Goal: Task Accomplishment & Management: Manage account settings

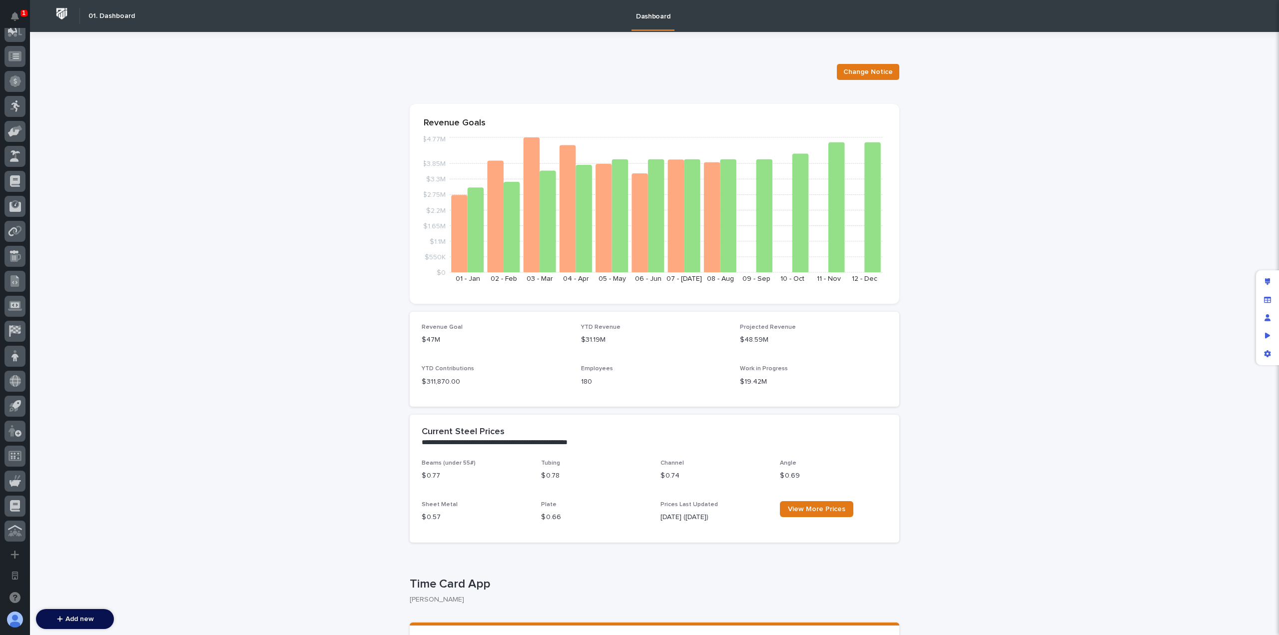
scroll to position [361, 0]
click at [21, 449] on div at bounding box center [14, 452] width 21 height 21
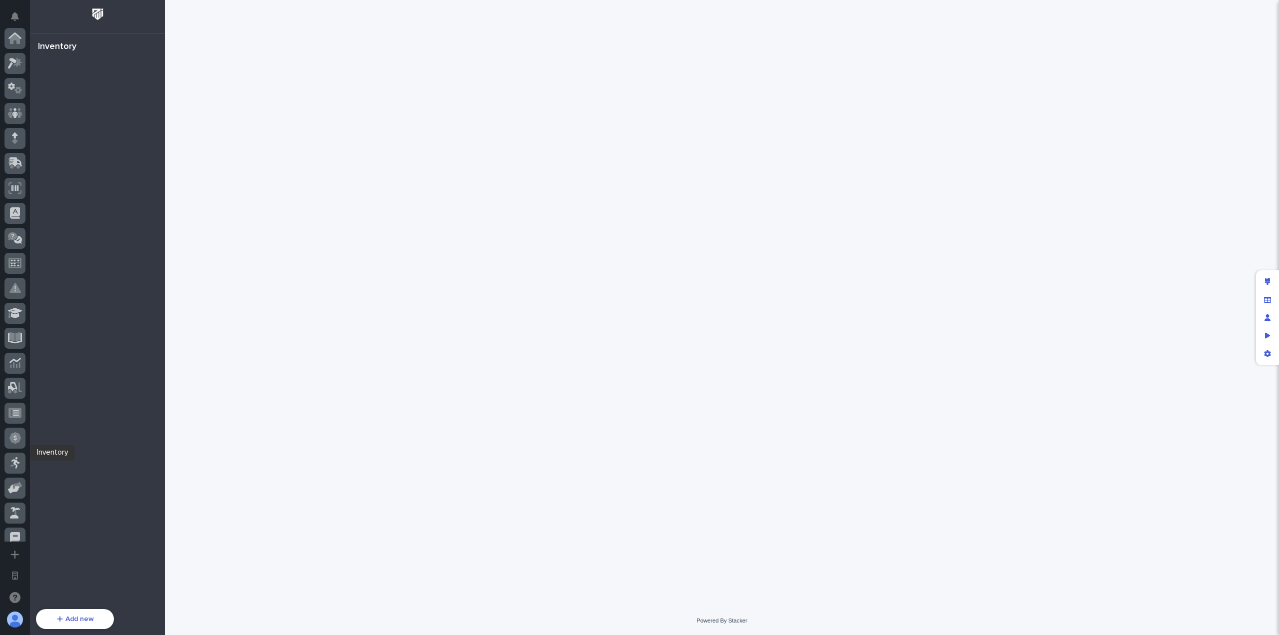
scroll to position [361, 0]
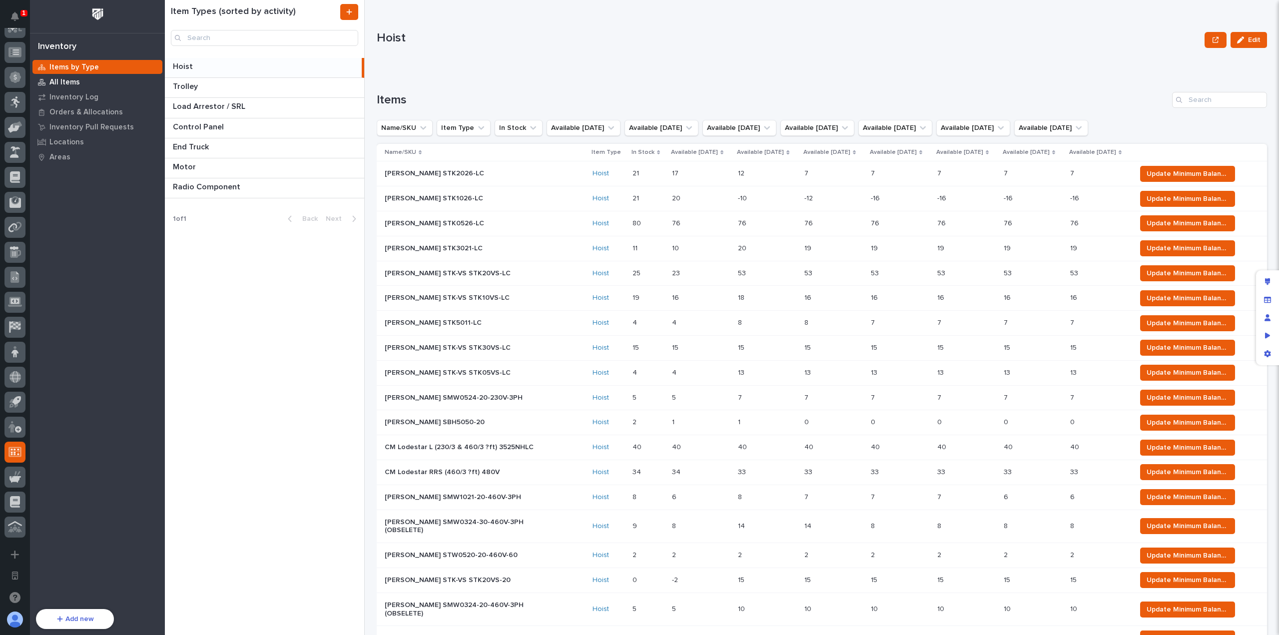
click at [92, 78] on div "All Items" at bounding box center [97, 82] width 130 height 14
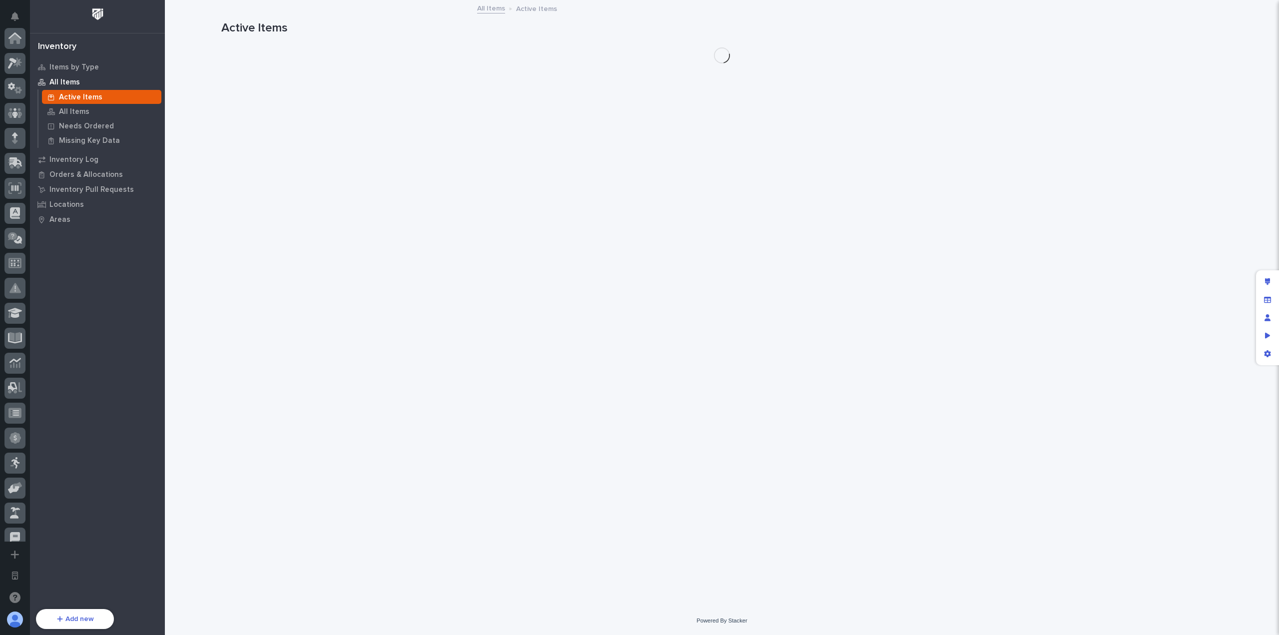
scroll to position [361, 0]
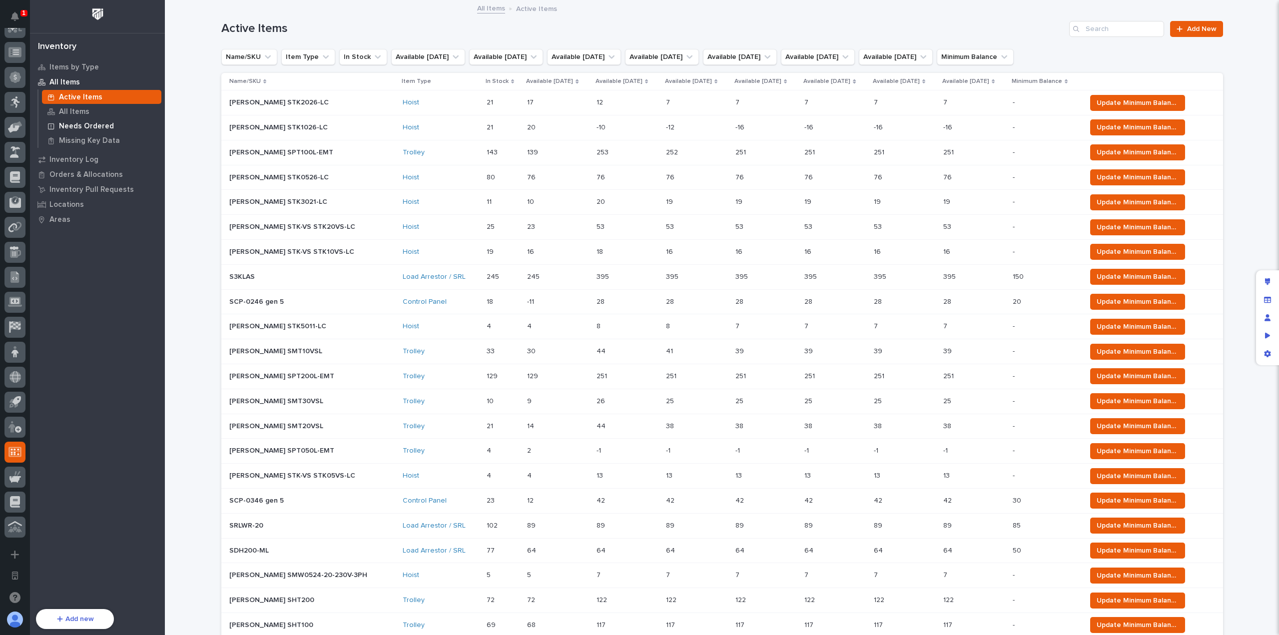
click at [89, 120] on div "Needs Ordered" at bounding box center [101, 126] width 119 height 14
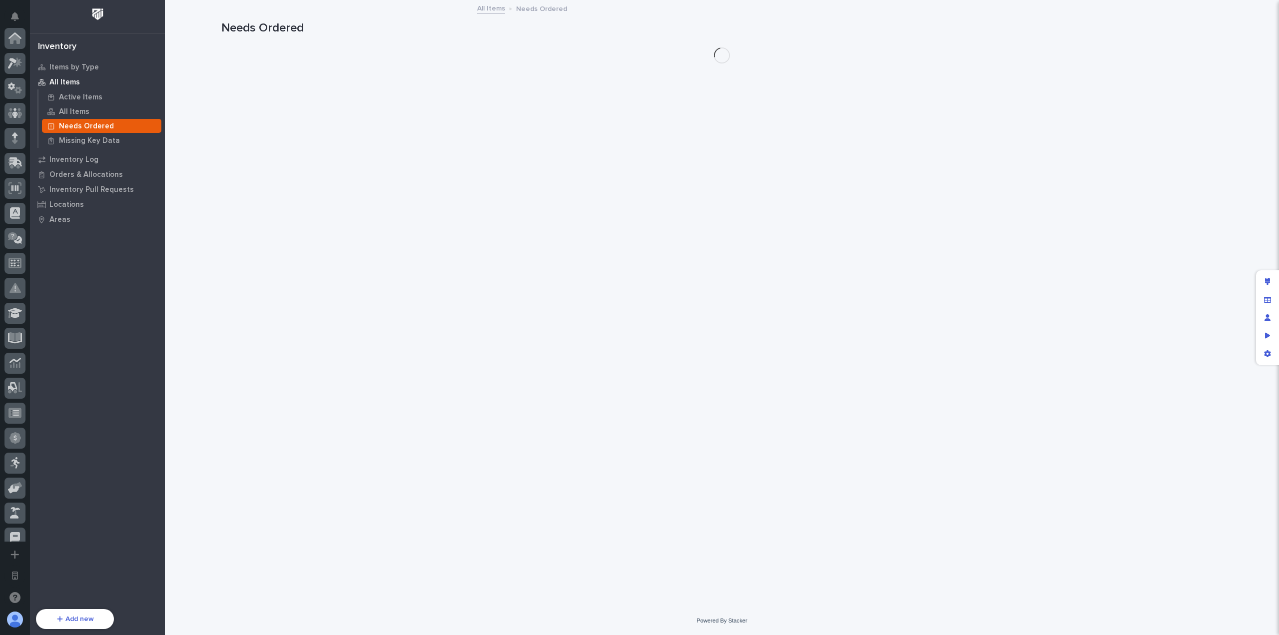
scroll to position [361, 0]
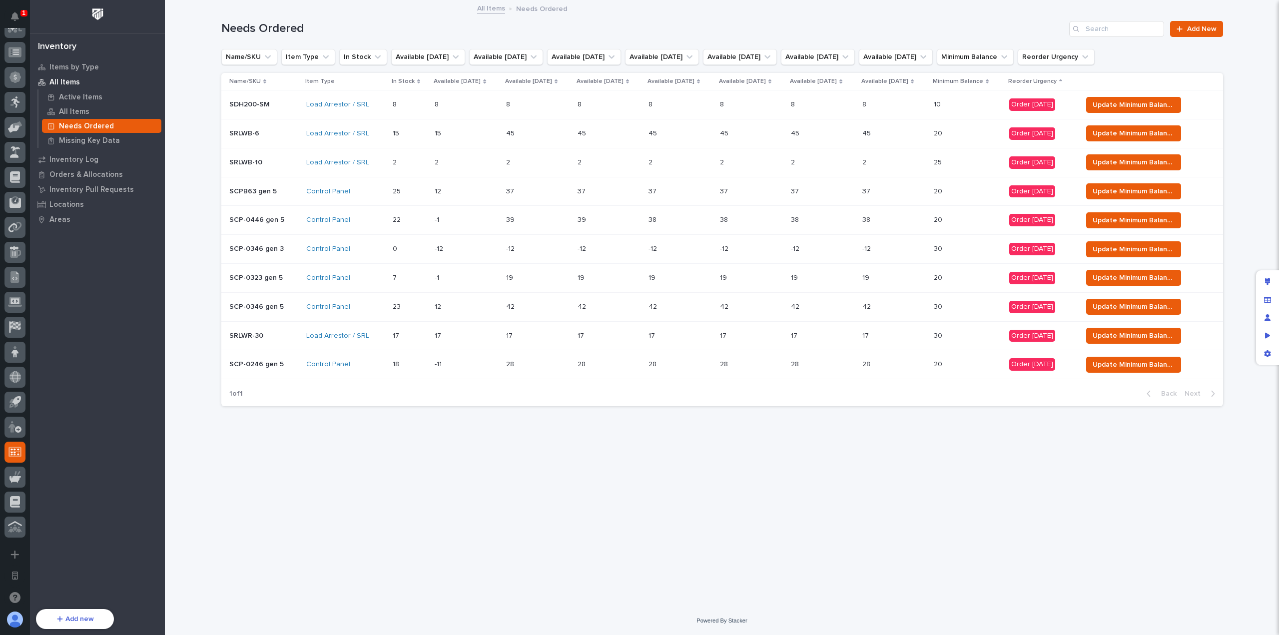
click at [761, 445] on div "Loading... Saving… Loading... Saving… Needs Ordered Add New Name/SKU Item Type …" at bounding box center [722, 291] width 1012 height 581
click at [630, 569] on div "Loading... Saving… Loading... Saving… Needs Ordered Add New Name/SKU Item Type …" at bounding box center [722, 291] width 1012 height 581
click at [89, 66] on p "Items by Type" at bounding box center [73, 67] width 49 height 9
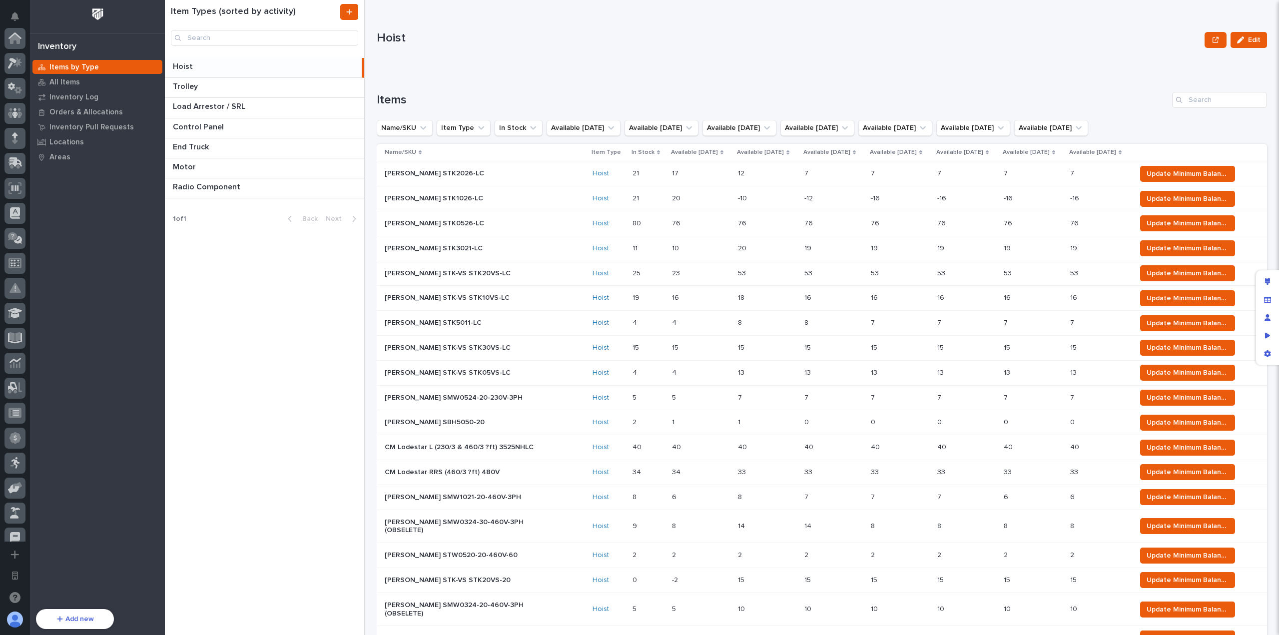
scroll to position [361, 0]
click at [82, 80] on div "All Items" at bounding box center [97, 82] width 130 height 14
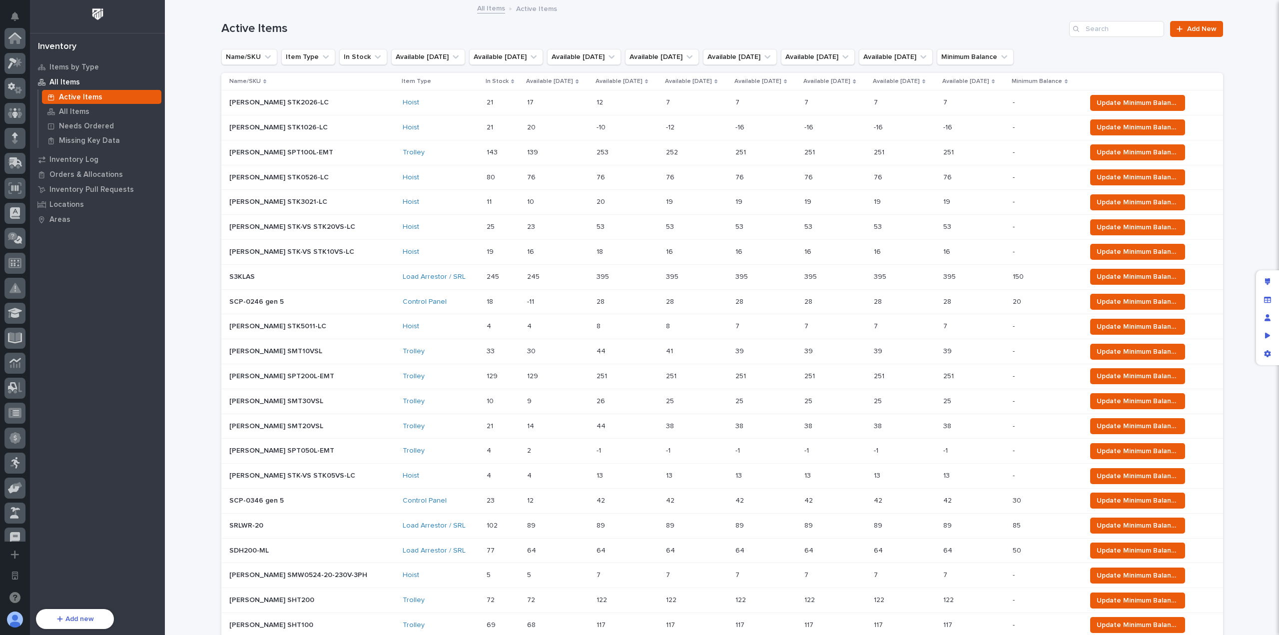
scroll to position [361, 0]
click at [78, 72] on div "Items by Type" at bounding box center [97, 67] width 130 height 14
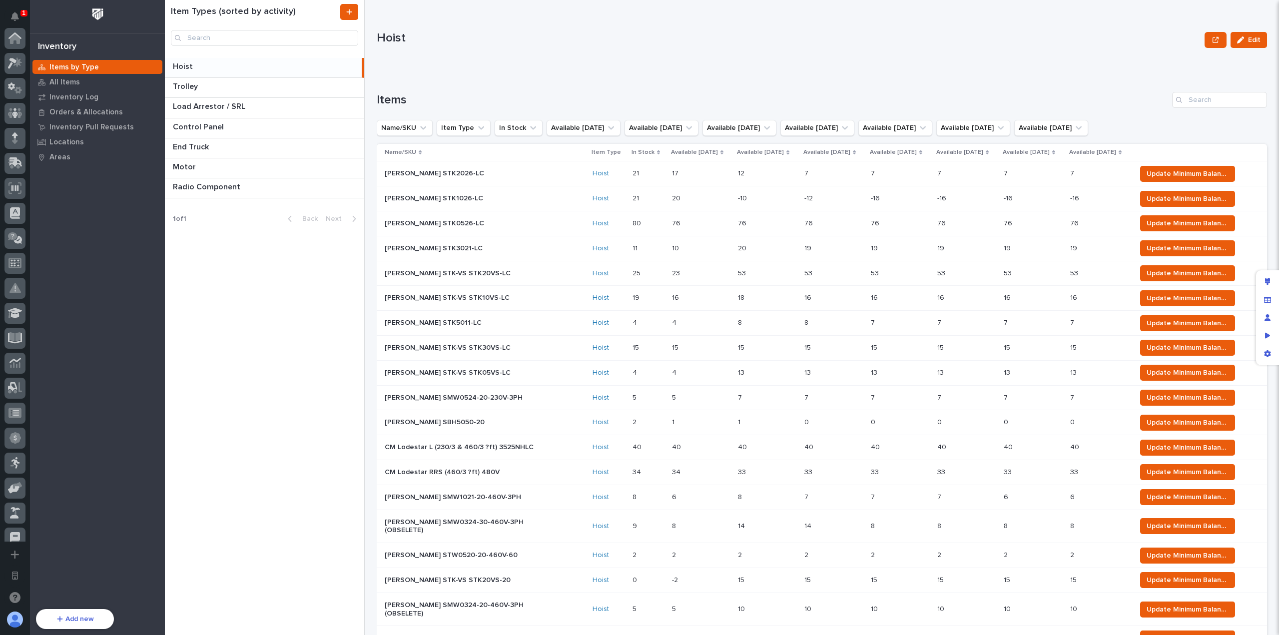
scroll to position [361, 0]
click at [68, 82] on p "All Items" at bounding box center [64, 82] width 30 height 9
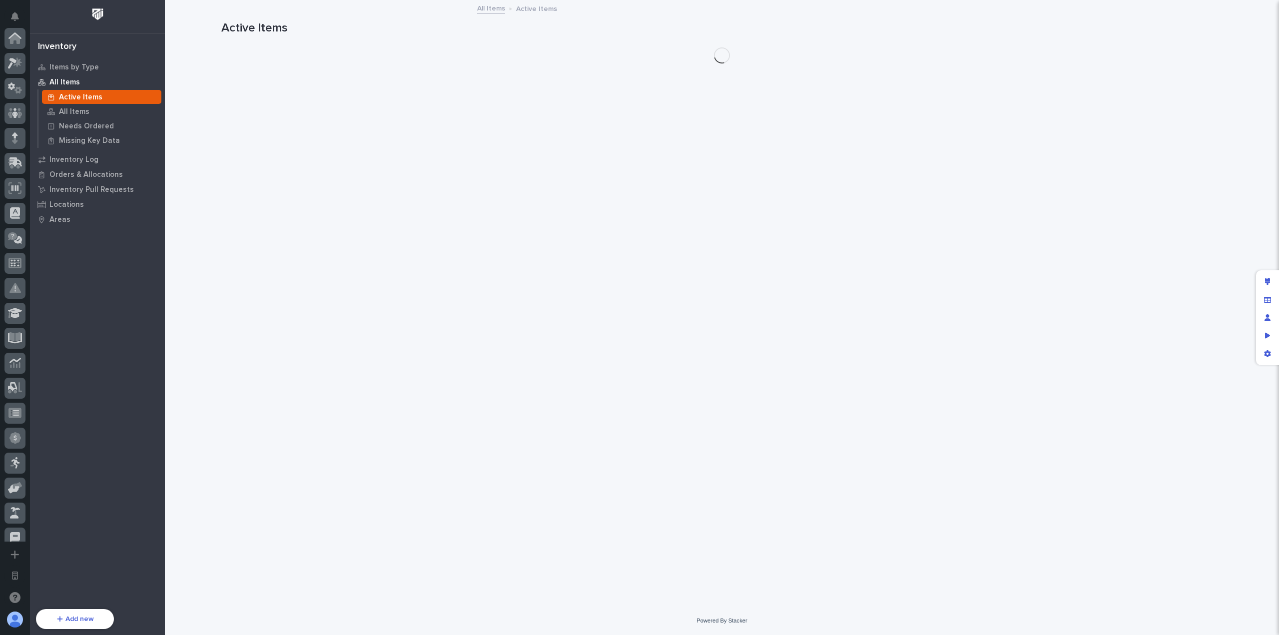
scroll to position [361, 0]
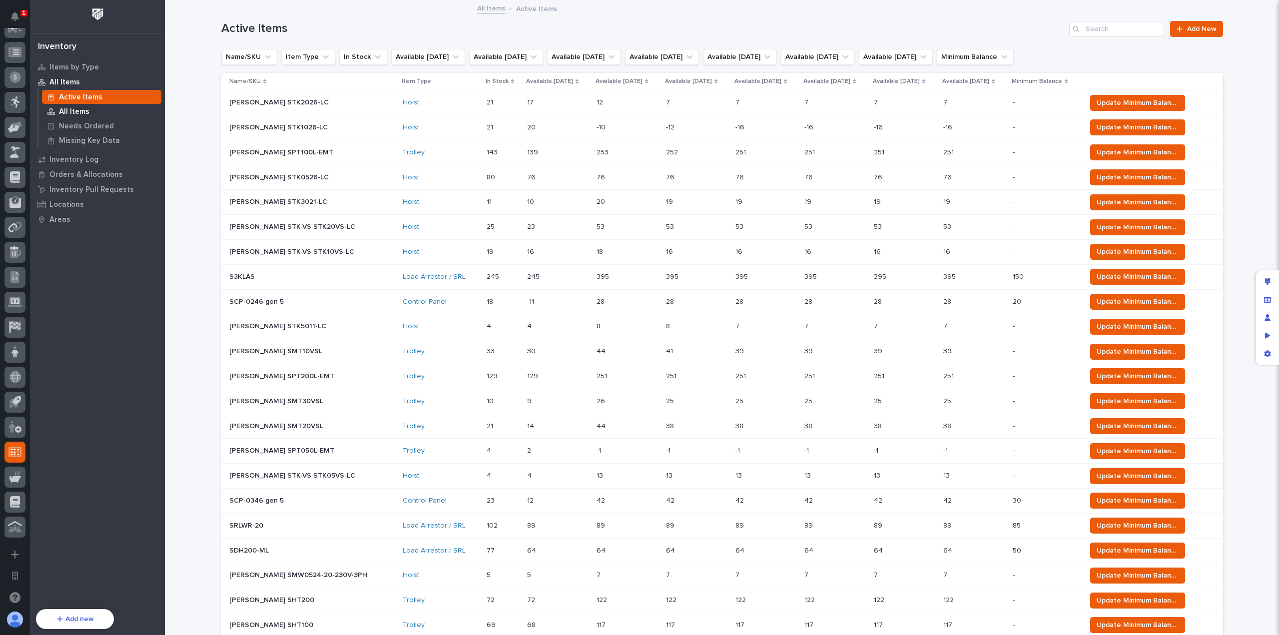
click at [104, 111] on div "All Items" at bounding box center [101, 111] width 119 height 14
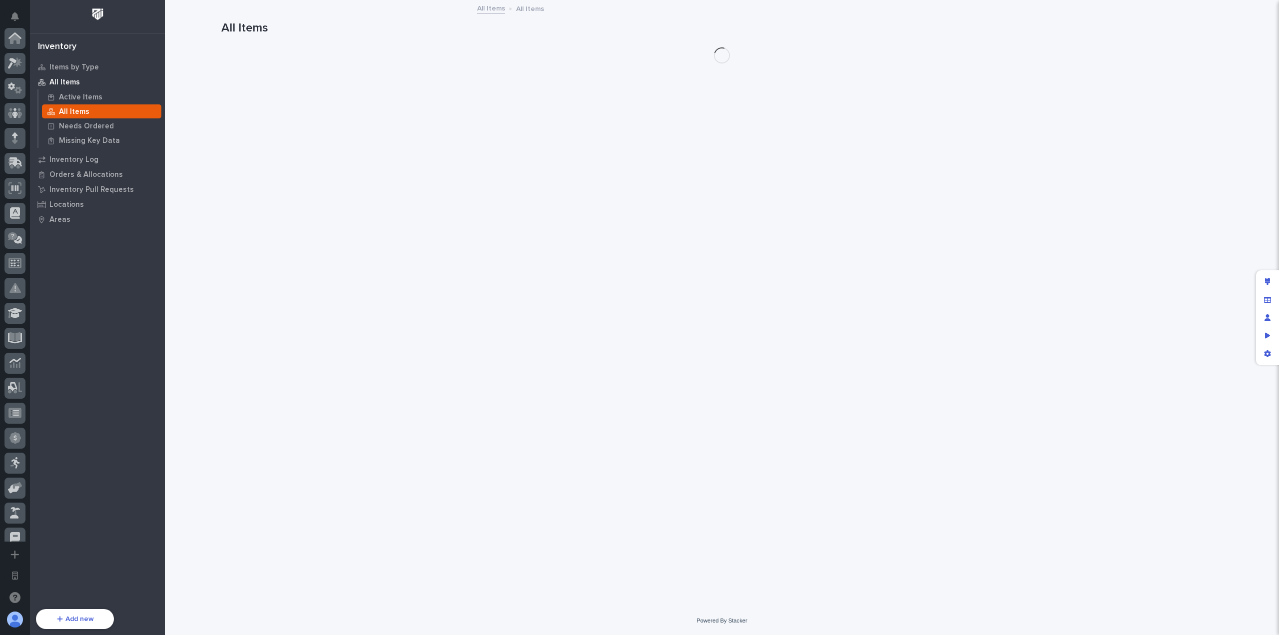
scroll to position [361, 0]
click at [111, 126] on div "Needs Ordered" at bounding box center [101, 126] width 119 height 14
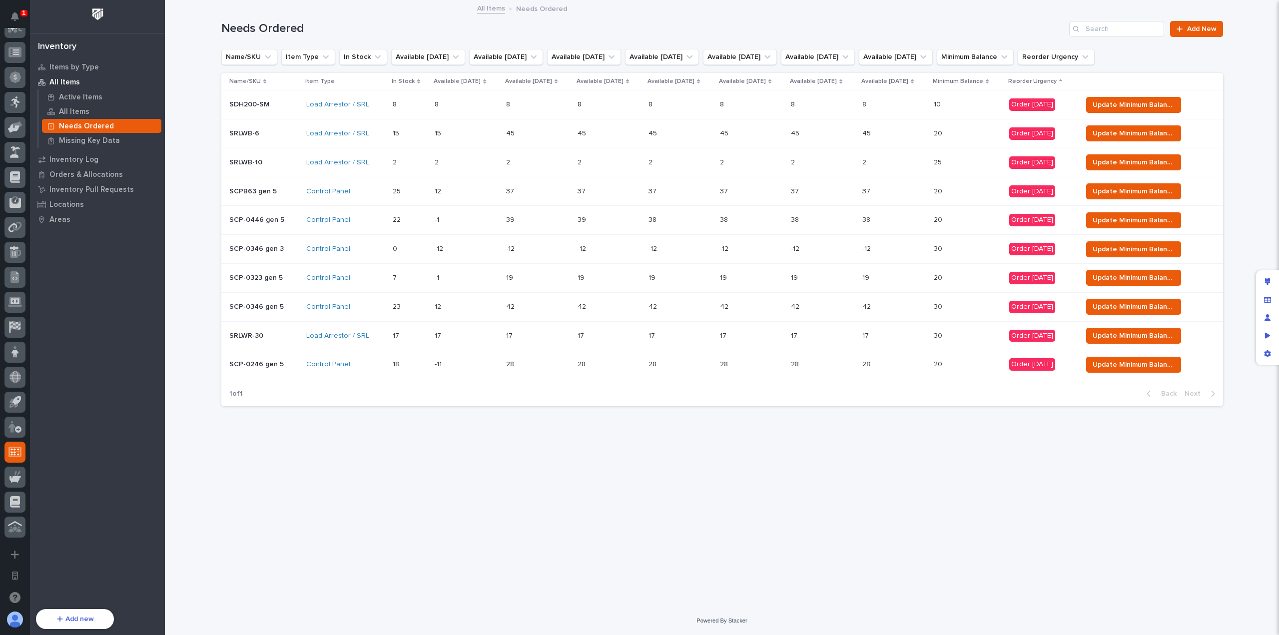
click at [755, 510] on div "Loading... Saving… Loading... Saving… Needs Ordered Add New Name/SKU Item Type …" at bounding box center [722, 291] width 1012 height 581
click at [443, 108] on p at bounding box center [466, 104] width 63 height 8
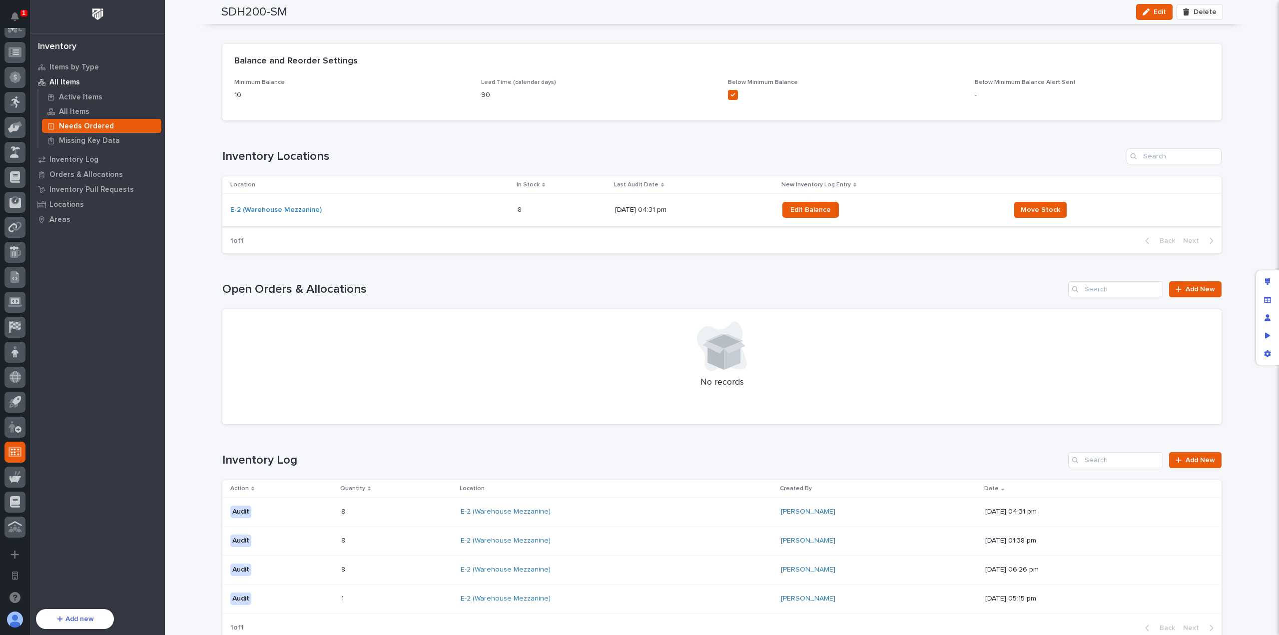
scroll to position [525, 0]
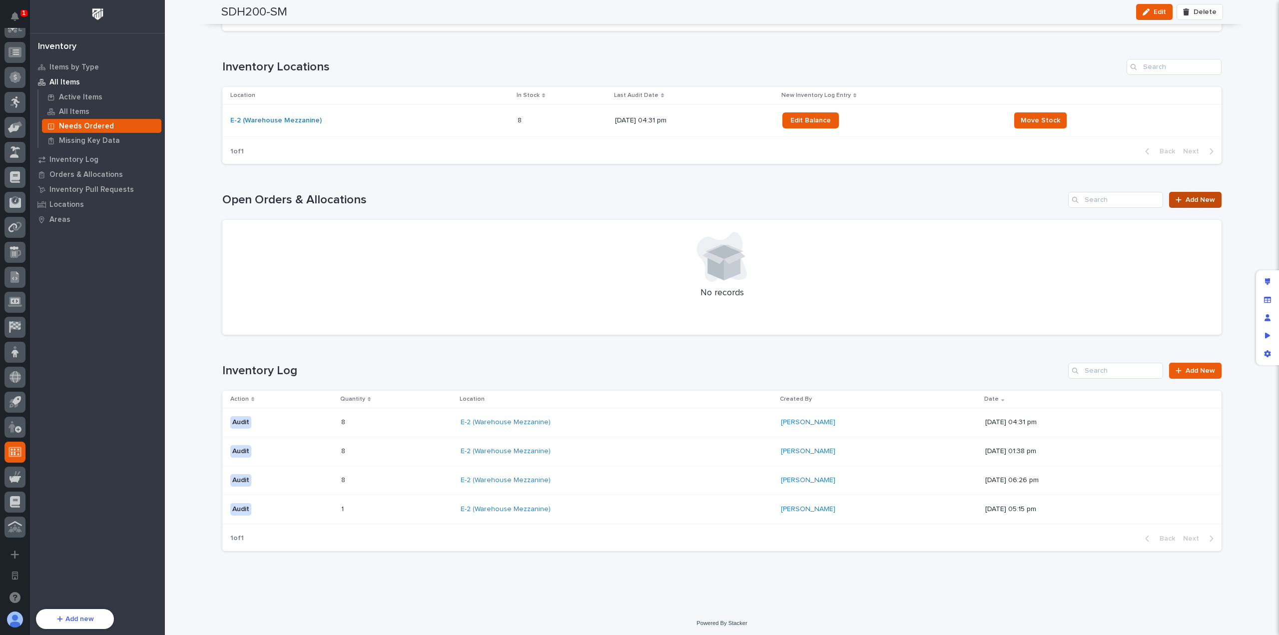
click at [1180, 196] on div at bounding box center [1181, 199] width 10 height 7
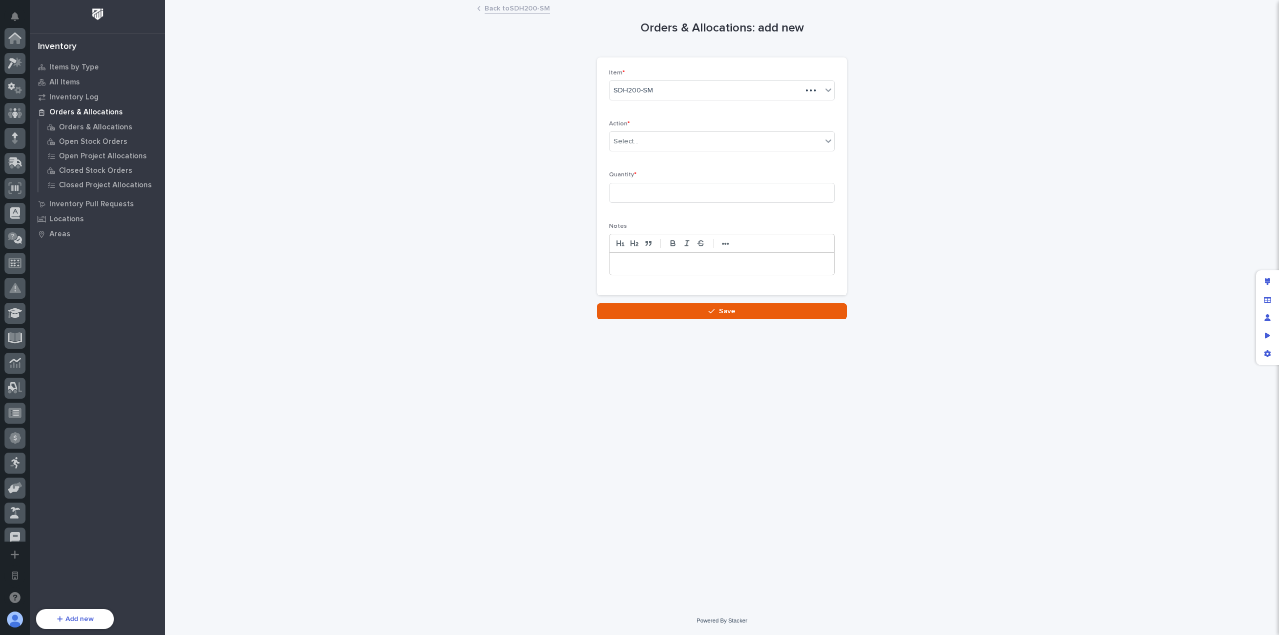
scroll to position [361, 0]
click at [703, 143] on div "Select..." at bounding box center [716, 141] width 212 height 16
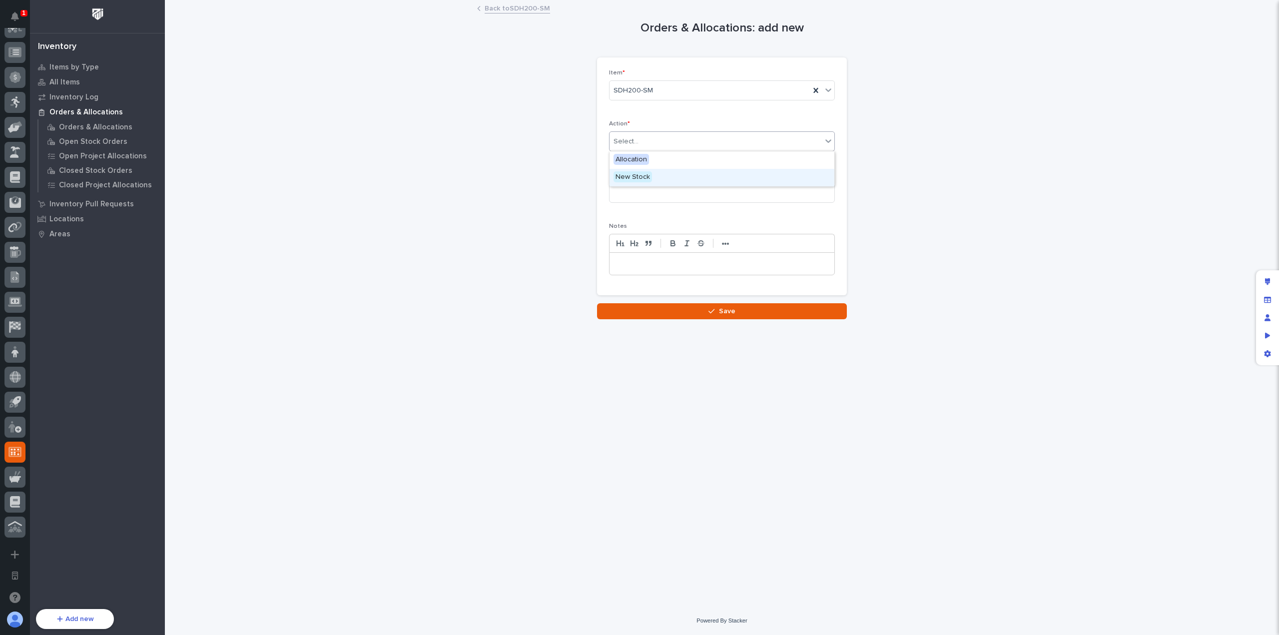
click at [691, 172] on div "New Stock" at bounding box center [722, 177] width 225 height 17
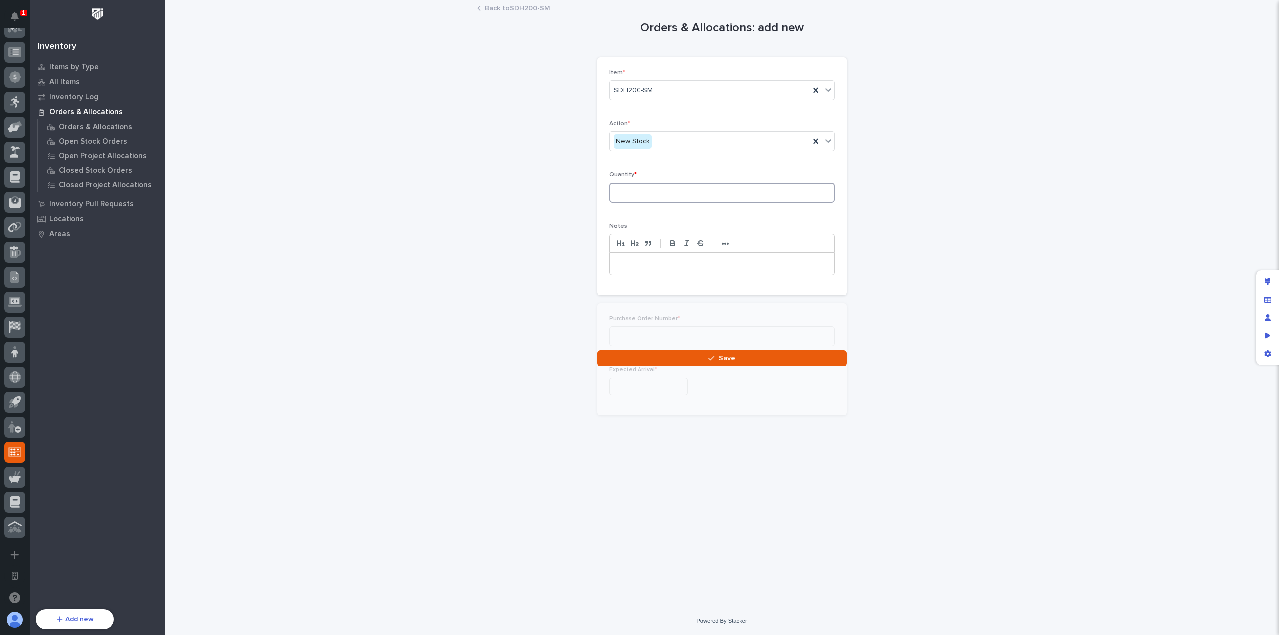
click at [684, 192] on input at bounding box center [722, 193] width 226 height 20
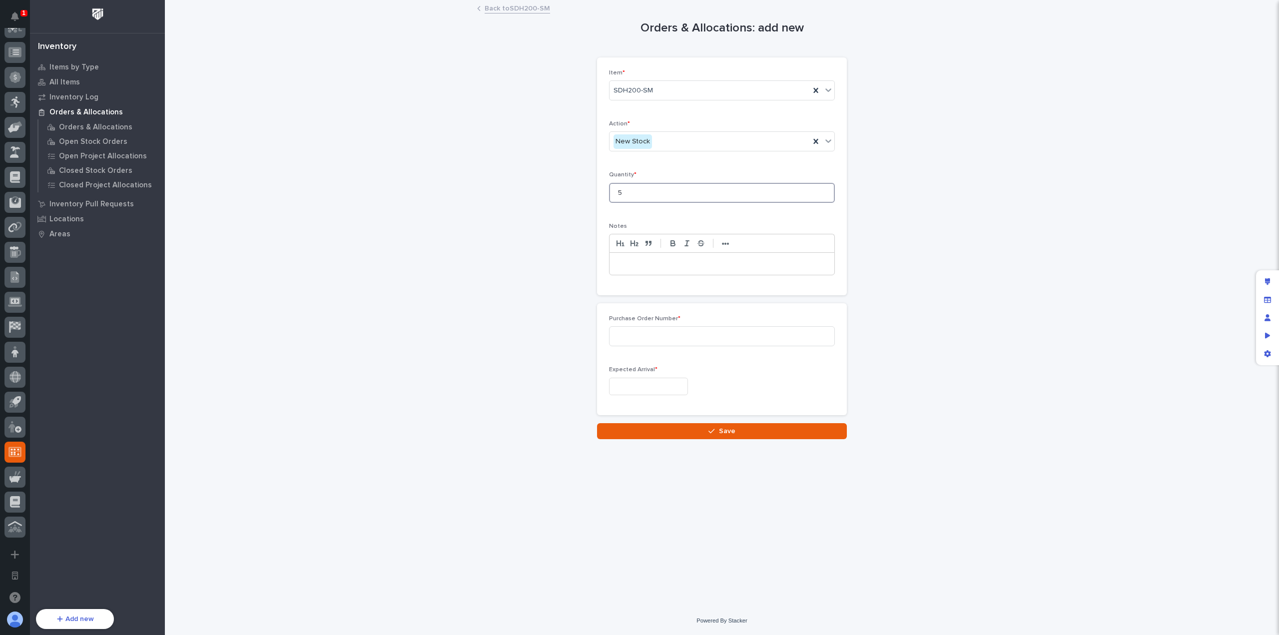
type input "5"
click at [677, 267] on p at bounding box center [722, 264] width 210 height 10
click at [674, 343] on input at bounding box center [722, 336] width 226 height 20
click at [670, 378] on input "text" at bounding box center [648, 386] width 79 height 17
click at [768, 364] on div "Purchase Order Number * Expected Arrival *" at bounding box center [722, 359] width 226 height 88
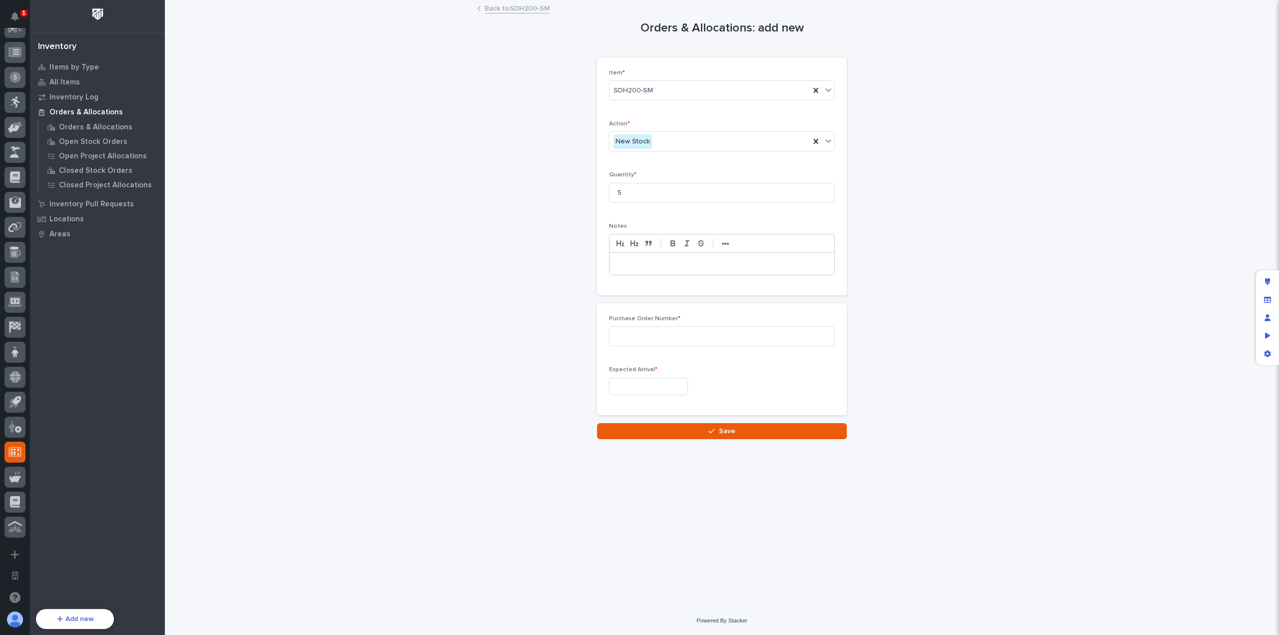
click at [524, 1] on div "Orders & Allocations: add new Loading... Saving… Loading... Saving… Loading... …" at bounding box center [722, 220] width 1002 height 438
click at [523, 3] on link "Back to SDH200-SM" at bounding box center [517, 7] width 65 height 11
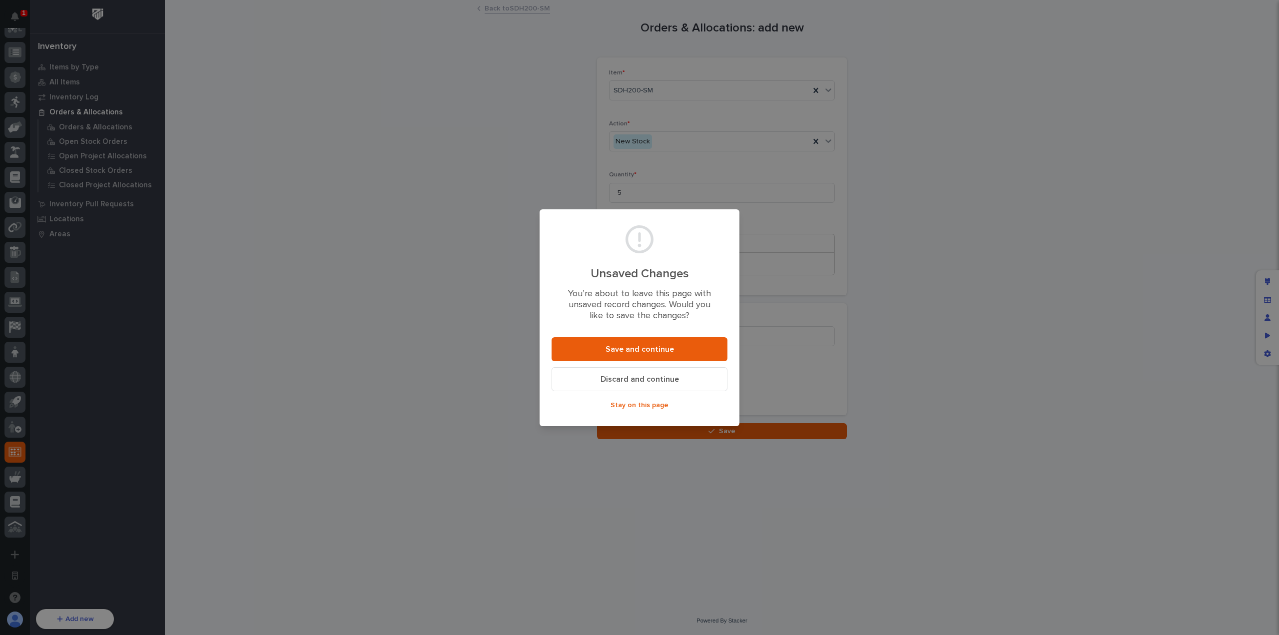
click at [639, 369] on button "Discard and continue" at bounding box center [640, 379] width 176 height 24
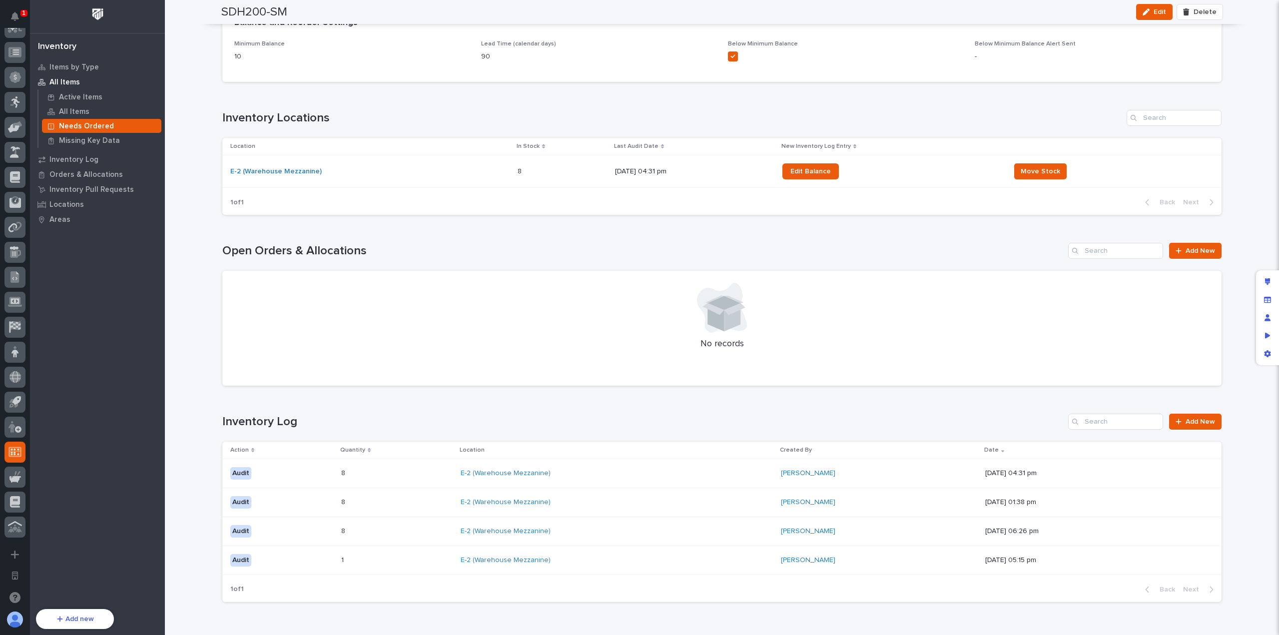
scroll to position [525, 0]
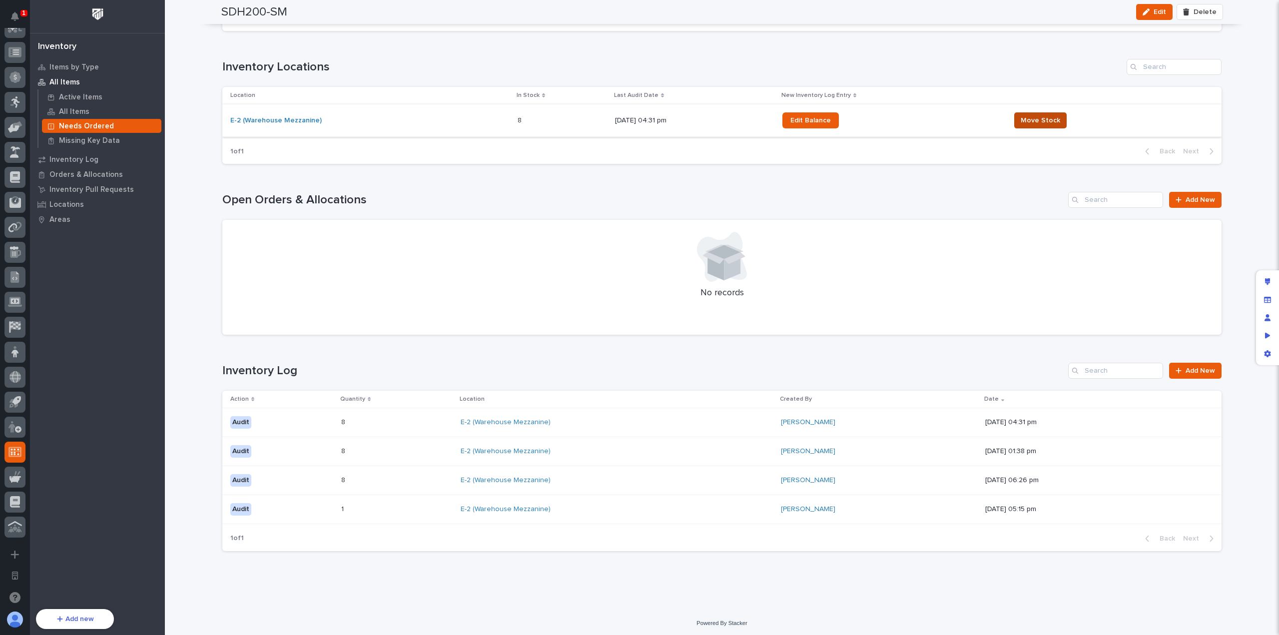
click at [1046, 122] on span "Move Stock" at bounding box center [1040, 120] width 39 height 10
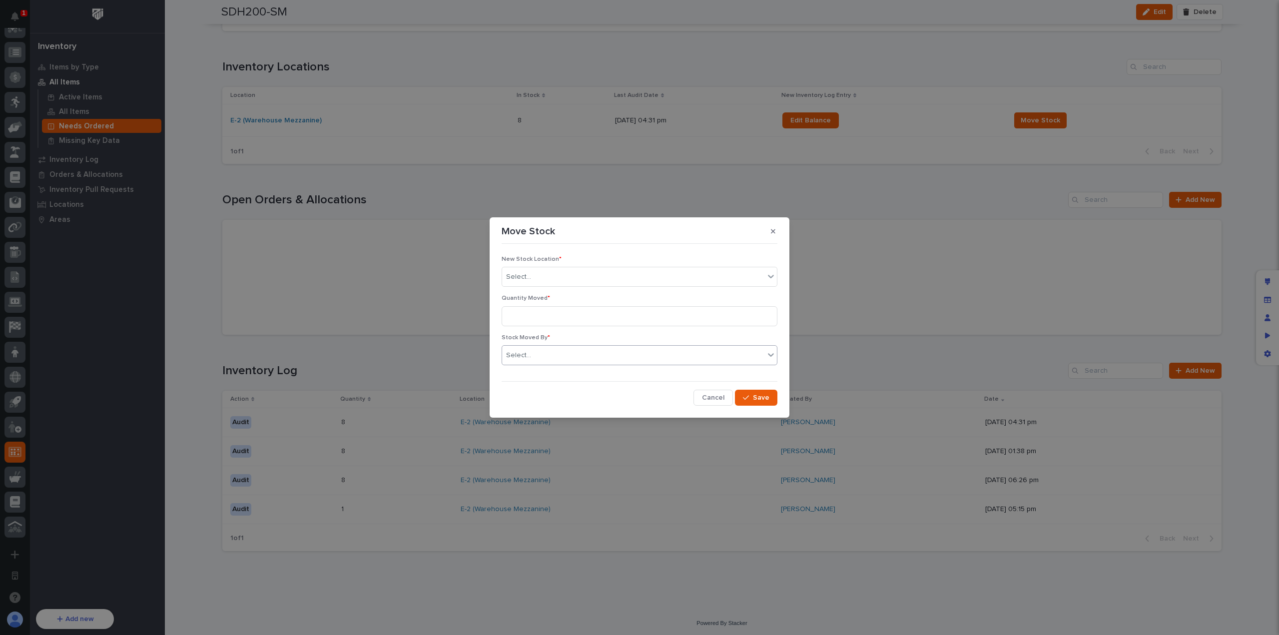
click at [608, 354] on div "Select..." at bounding box center [633, 355] width 262 height 16
click at [720, 397] on span "Cancel" at bounding box center [713, 397] width 22 height 7
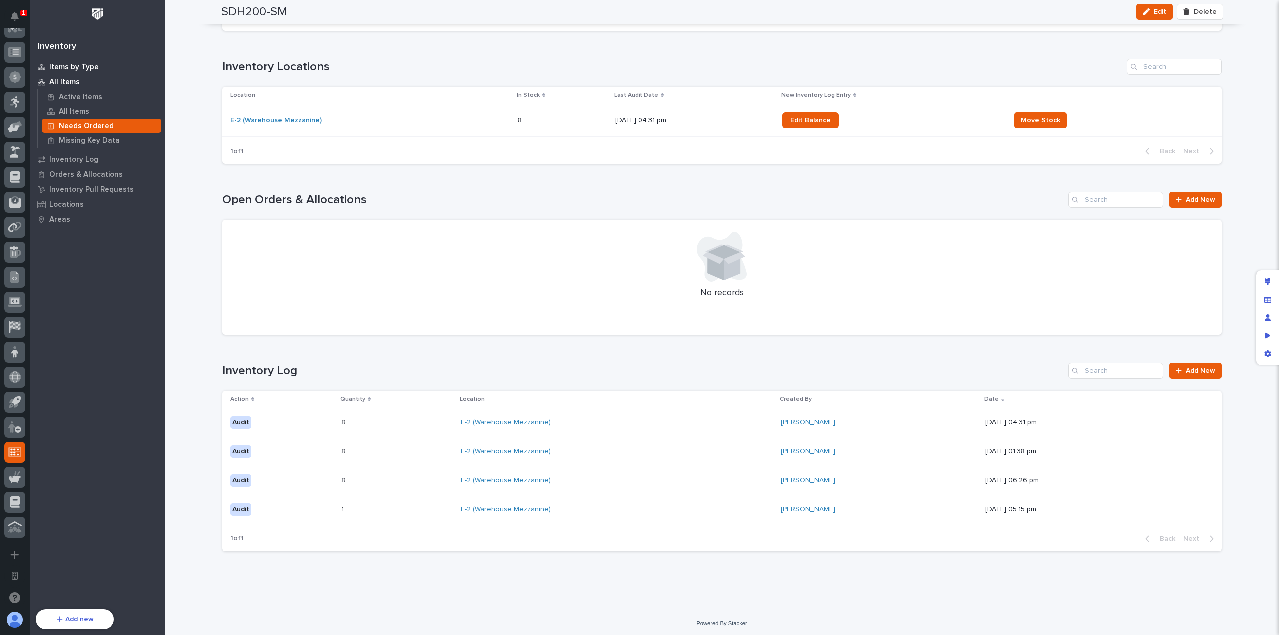
click at [57, 68] on p "Items by Type" at bounding box center [73, 67] width 49 height 9
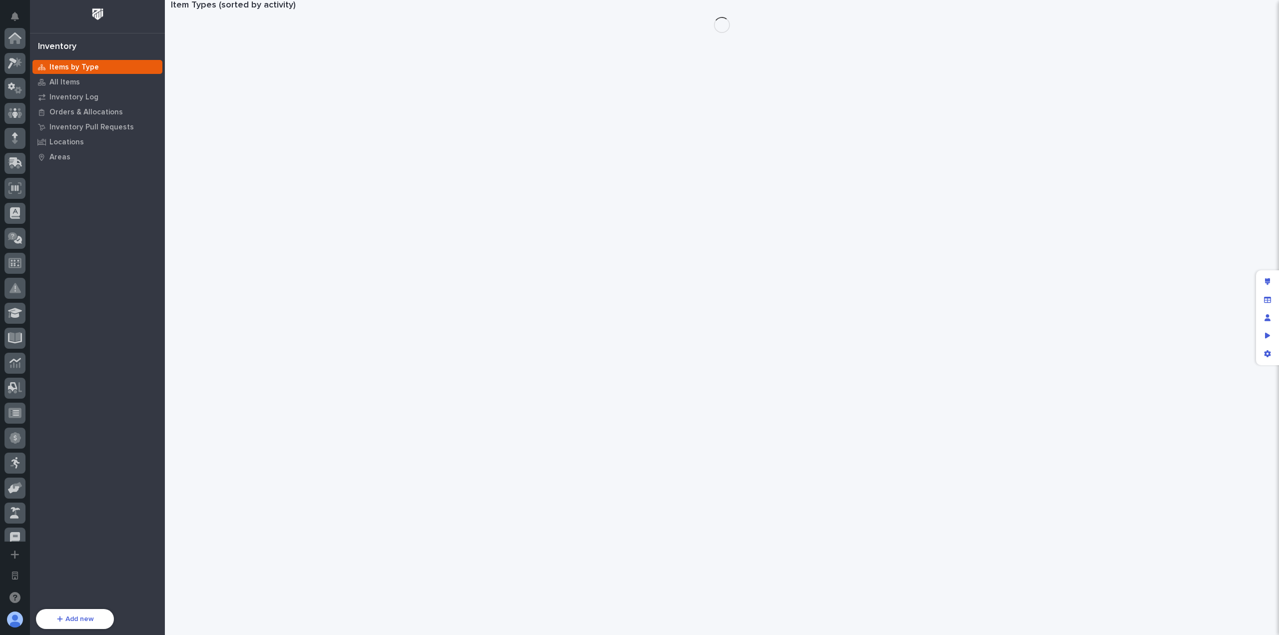
scroll to position [361, 0]
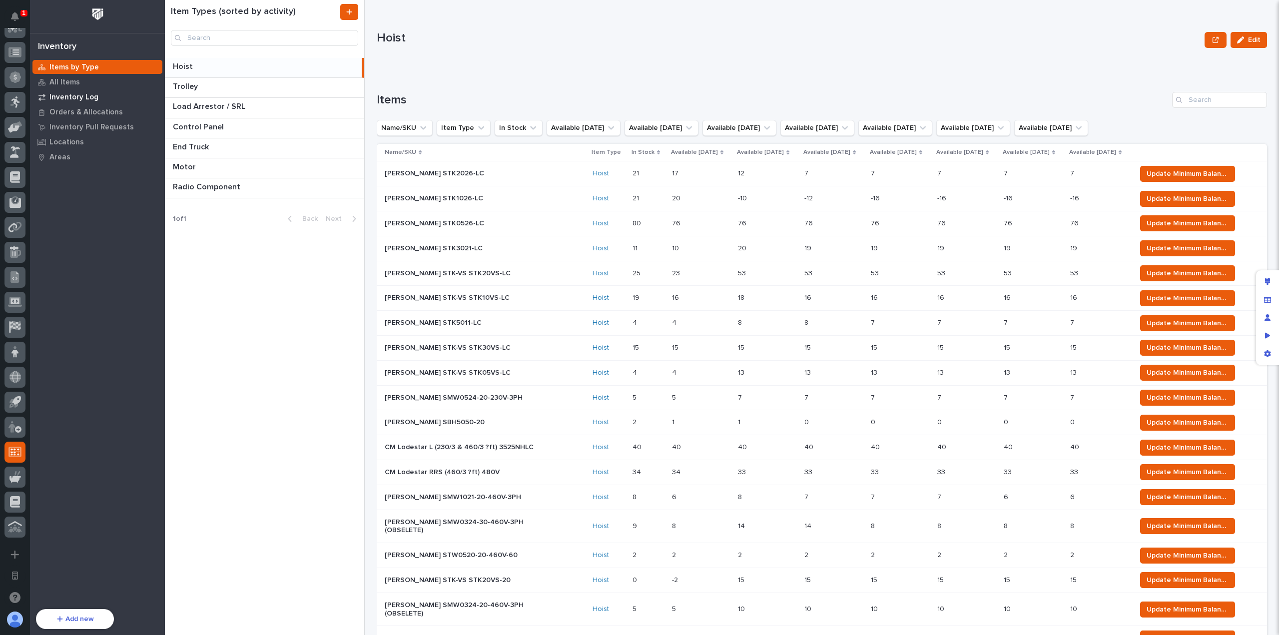
click at [68, 97] on p "Inventory Log" at bounding box center [73, 97] width 49 height 9
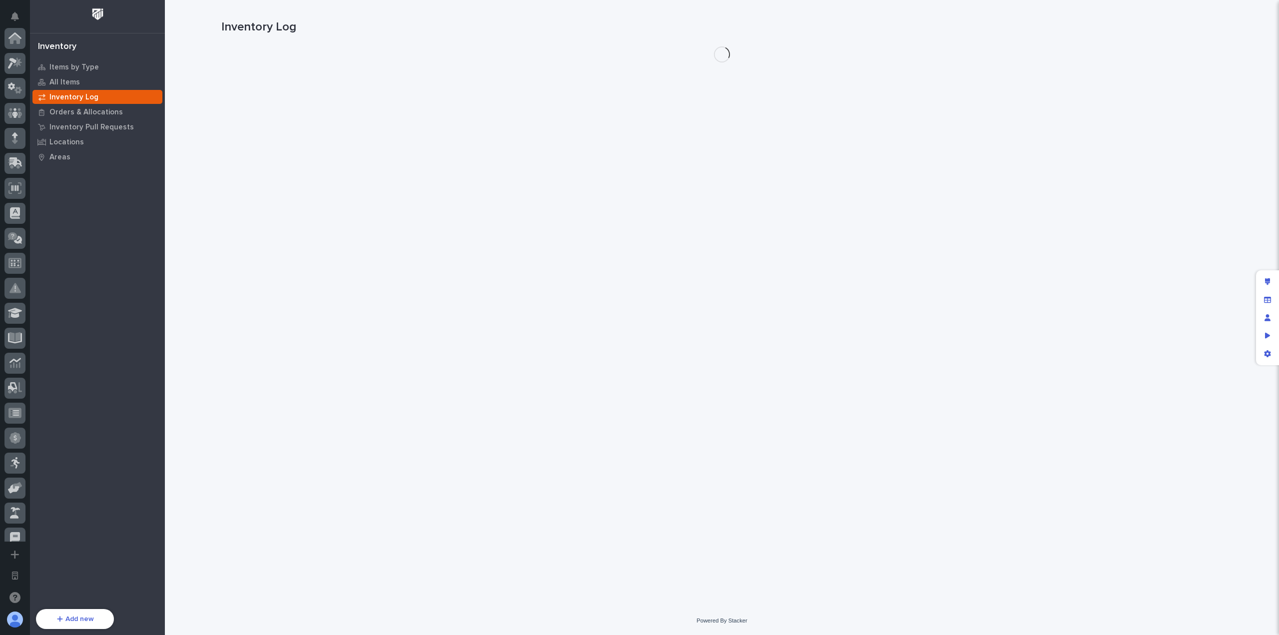
scroll to position [361, 0]
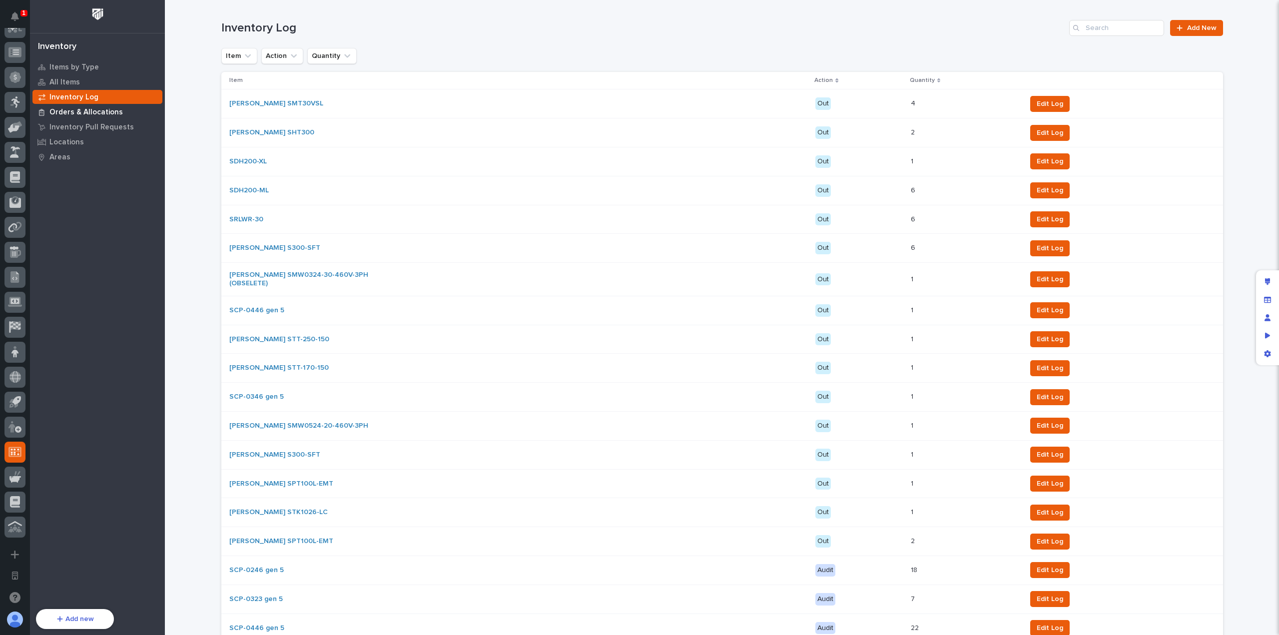
click at [130, 114] on div "Orders & Allocations" at bounding box center [97, 112] width 130 height 14
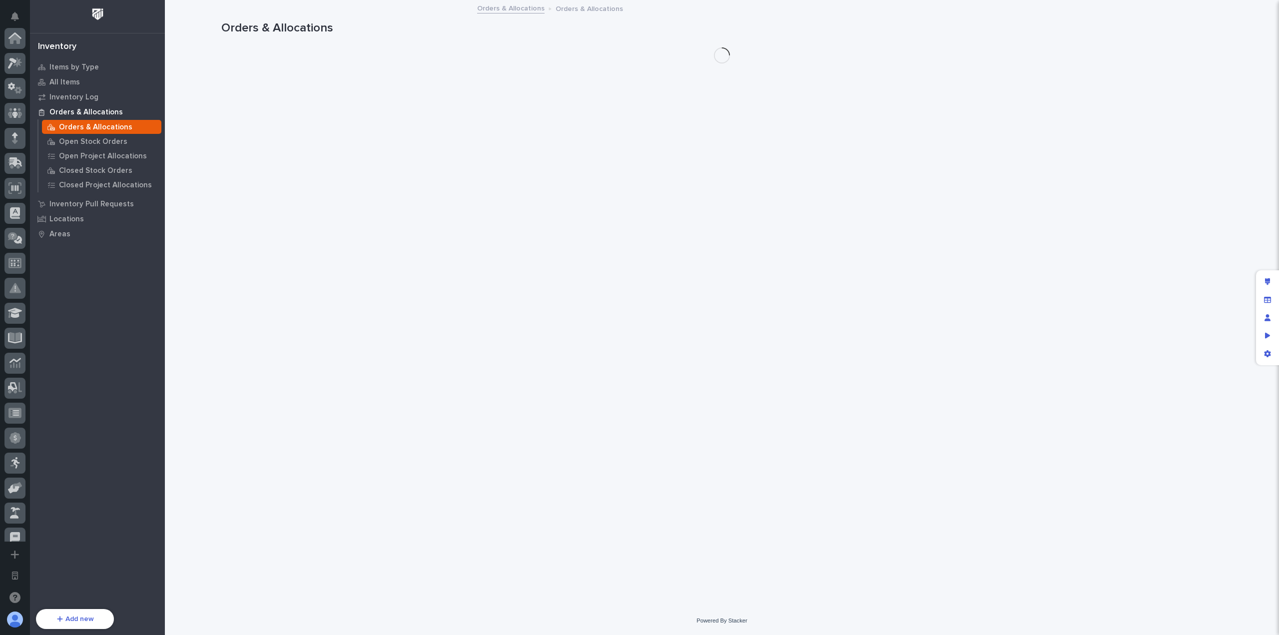
scroll to position [361, 0]
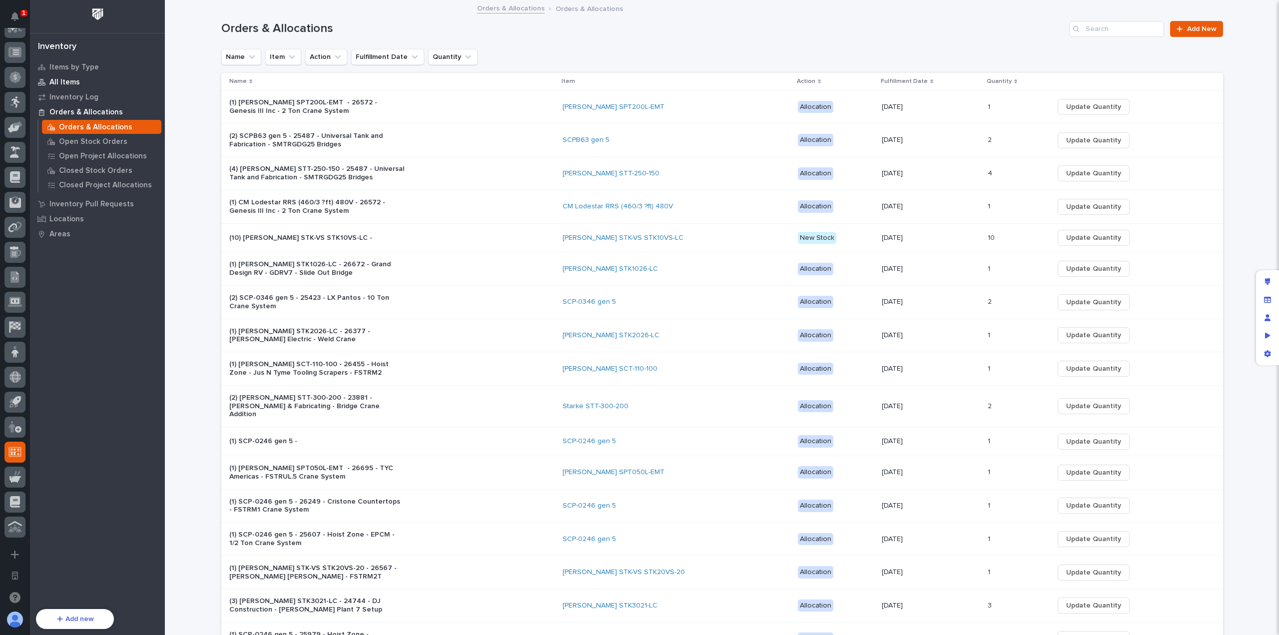
click at [92, 87] on div "All Items" at bounding box center [97, 82] width 130 height 14
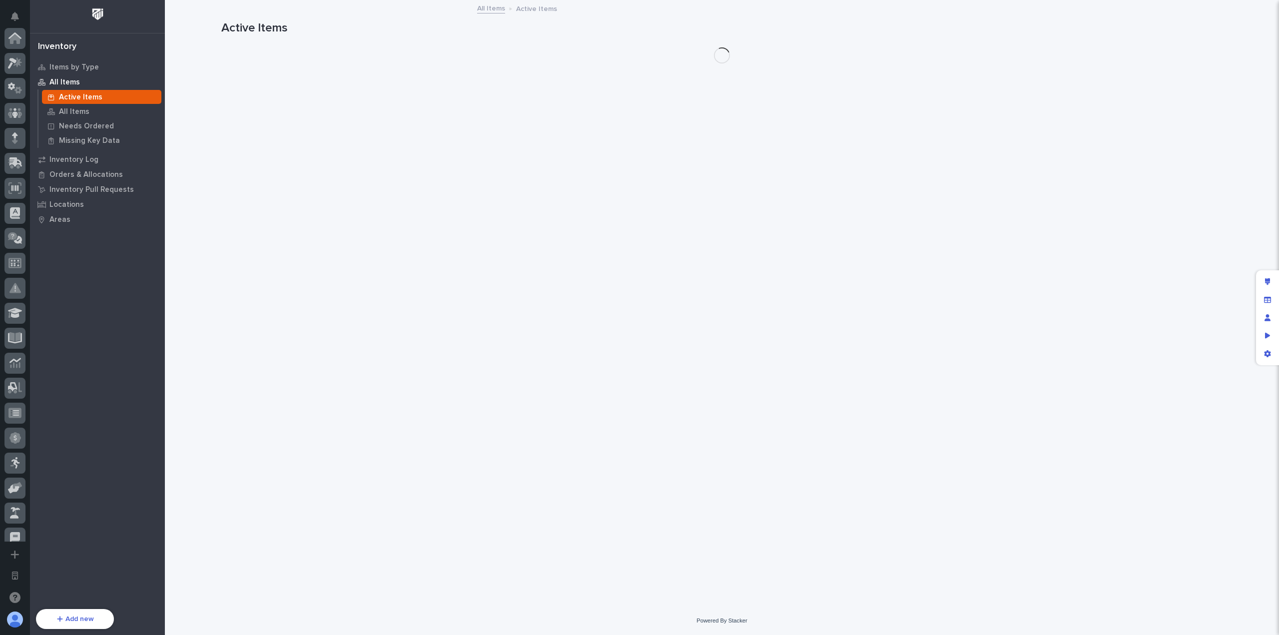
scroll to position [361, 0]
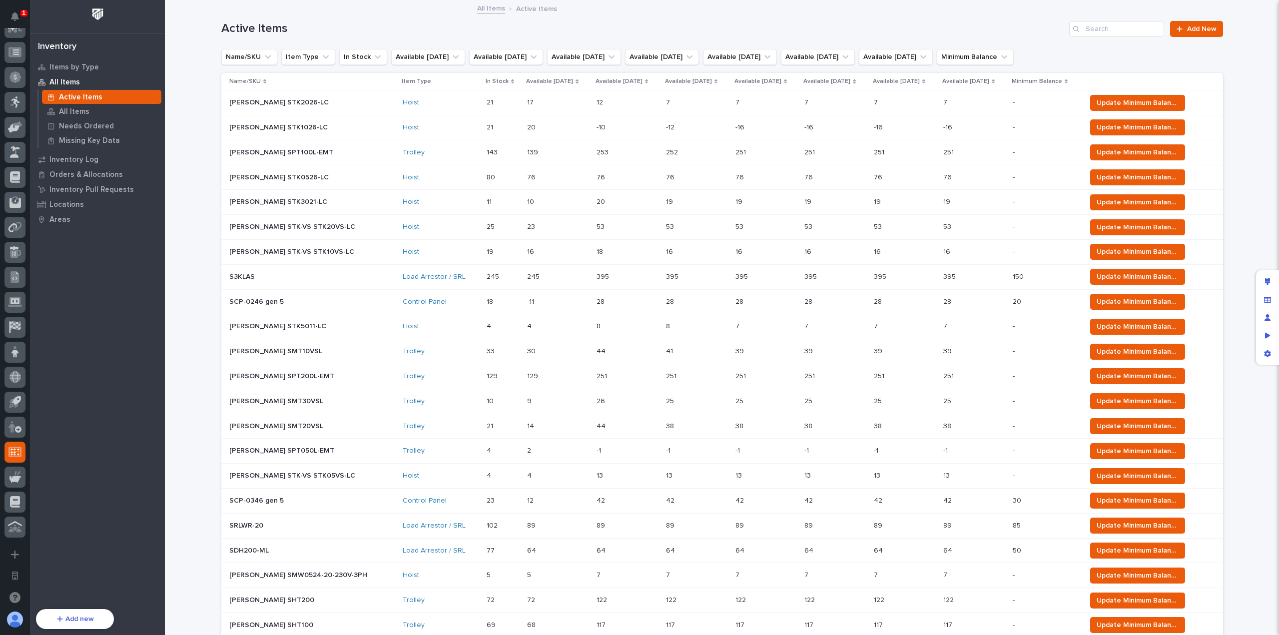
click at [285, 103] on p "Starke STK2026-LC" at bounding box center [311, 102] width 165 height 8
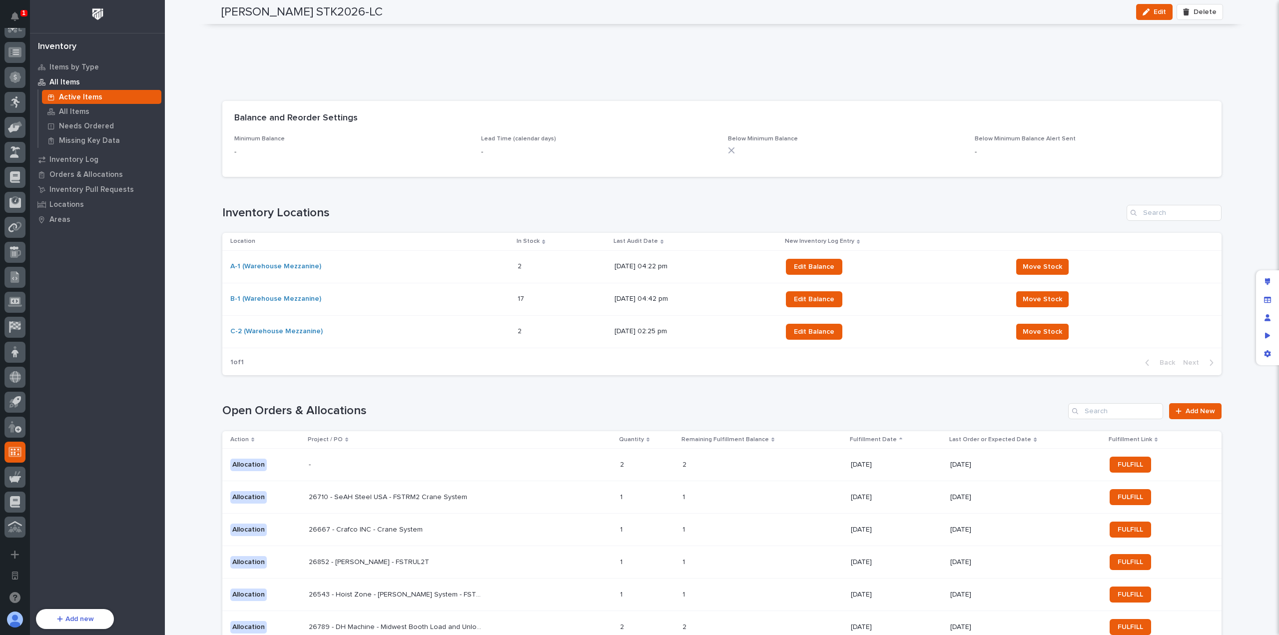
scroll to position [500, 0]
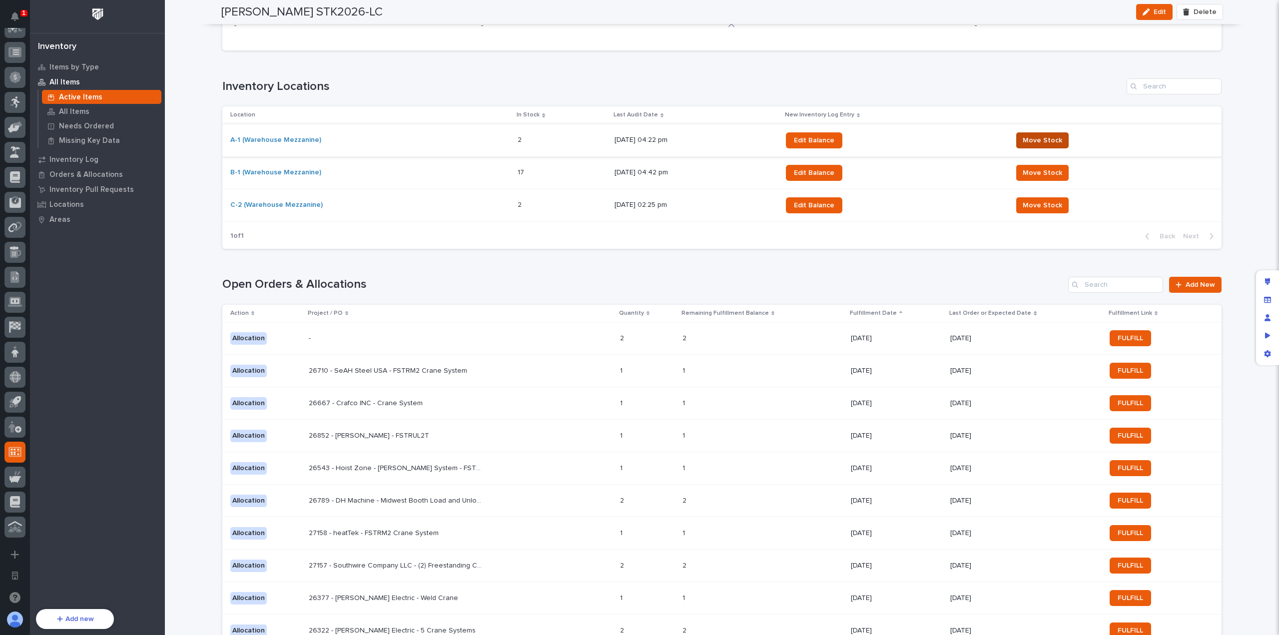
click at [1030, 142] on span "Move Stock" at bounding box center [1042, 140] width 39 height 10
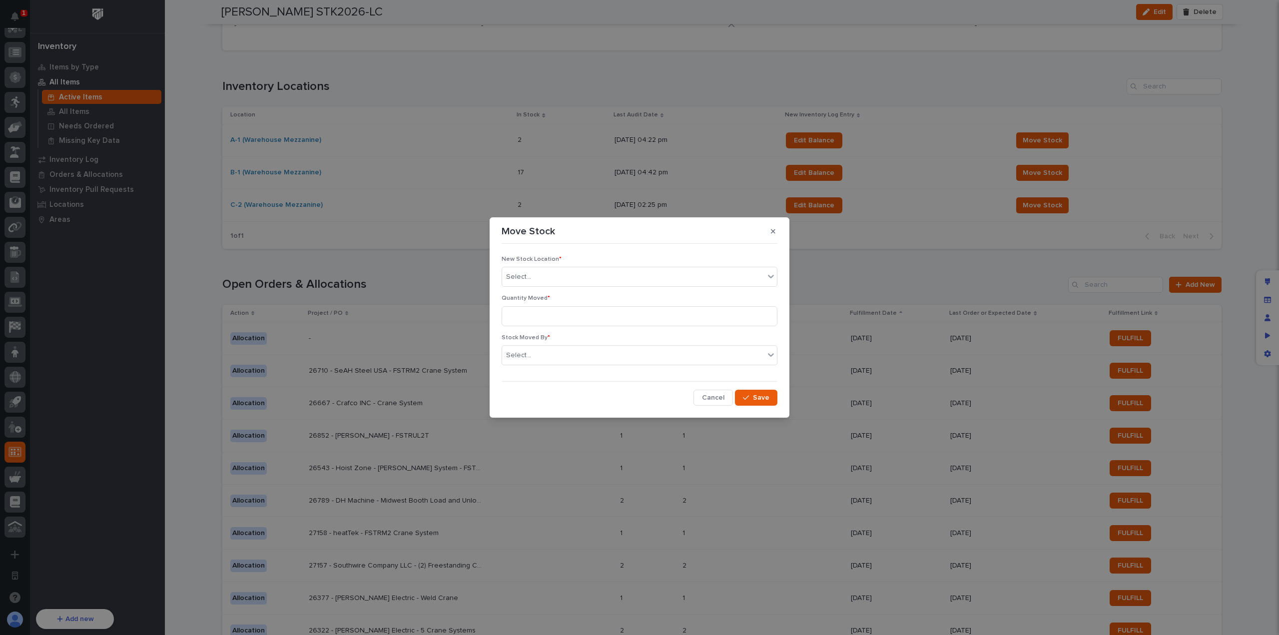
click at [768, 232] on button "button" at bounding box center [773, 231] width 16 height 16
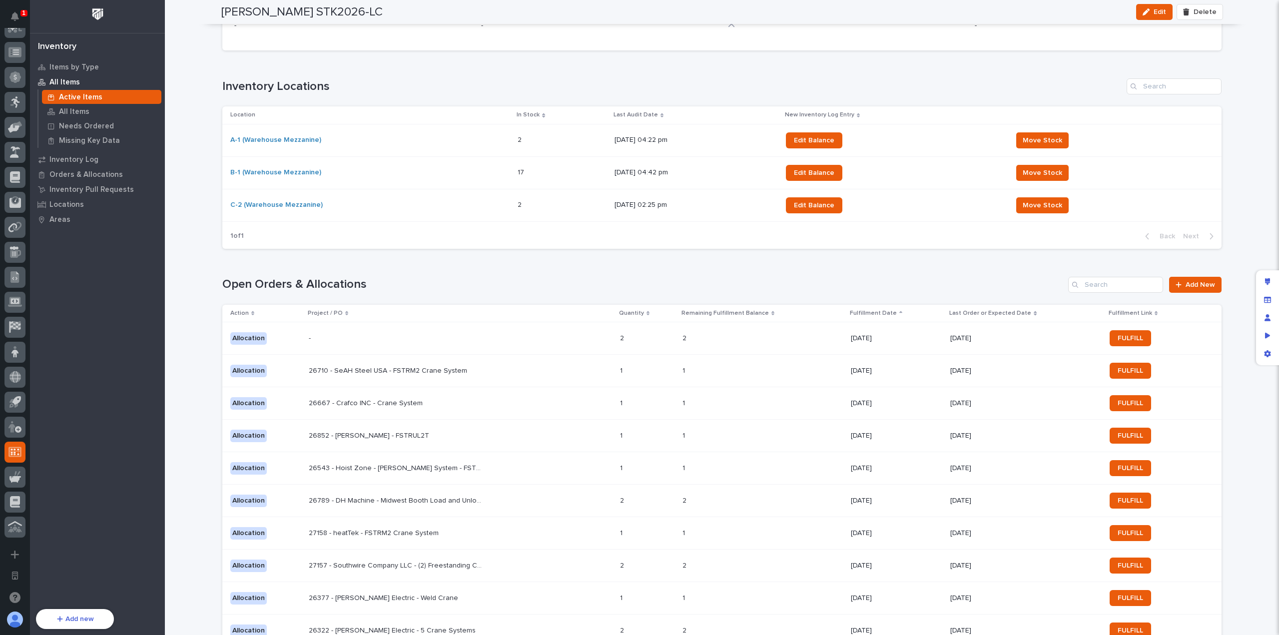
click at [667, 257] on div "Loading... Saving… Open Orders & Allocations Add New Action Project / PO Quanti…" at bounding box center [722, 469] width 1000 height 425
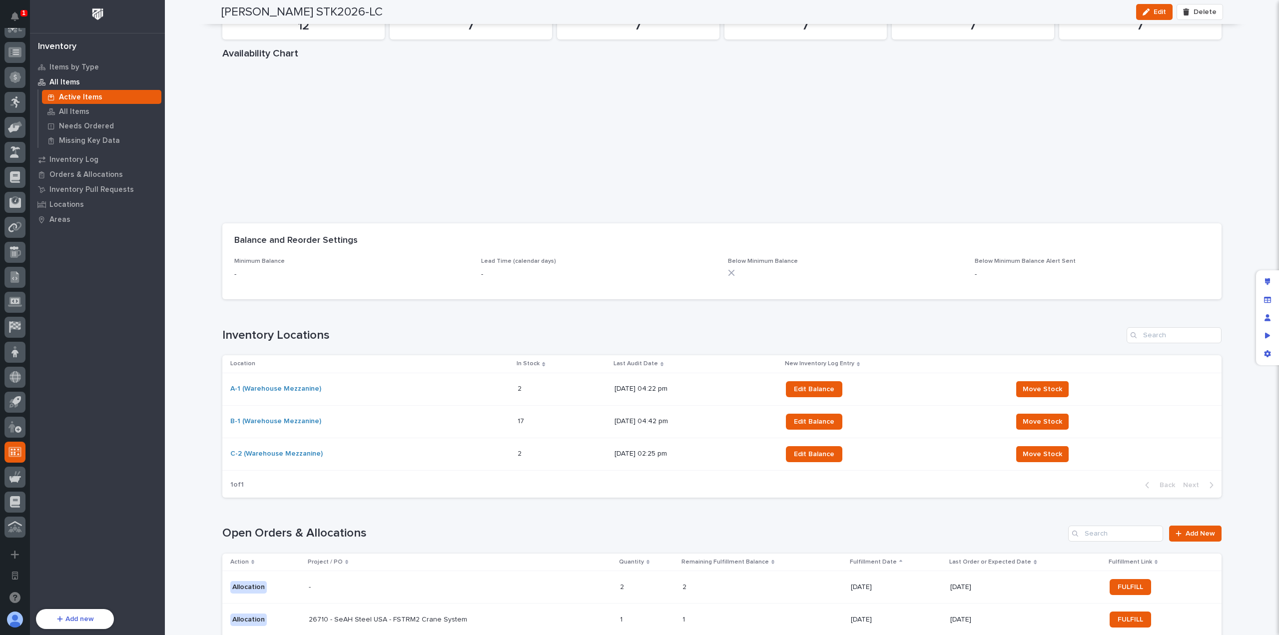
scroll to position [0, 0]
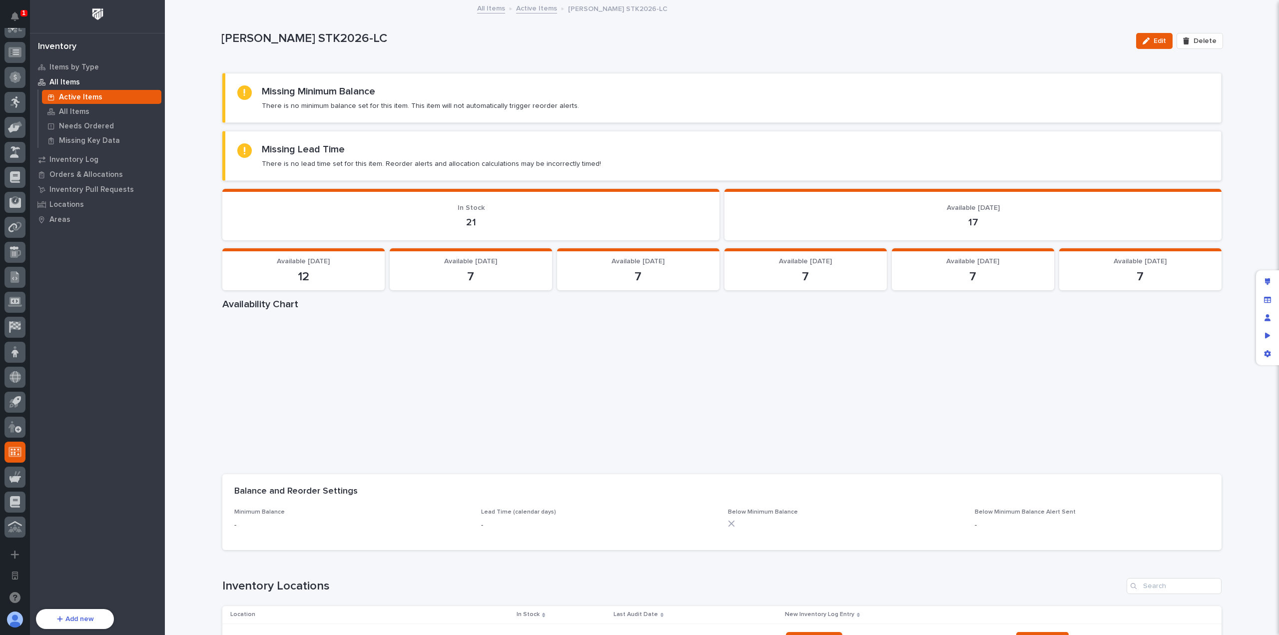
click at [467, 301] on h1 "Availability Chart" at bounding box center [722, 304] width 1000 height 12
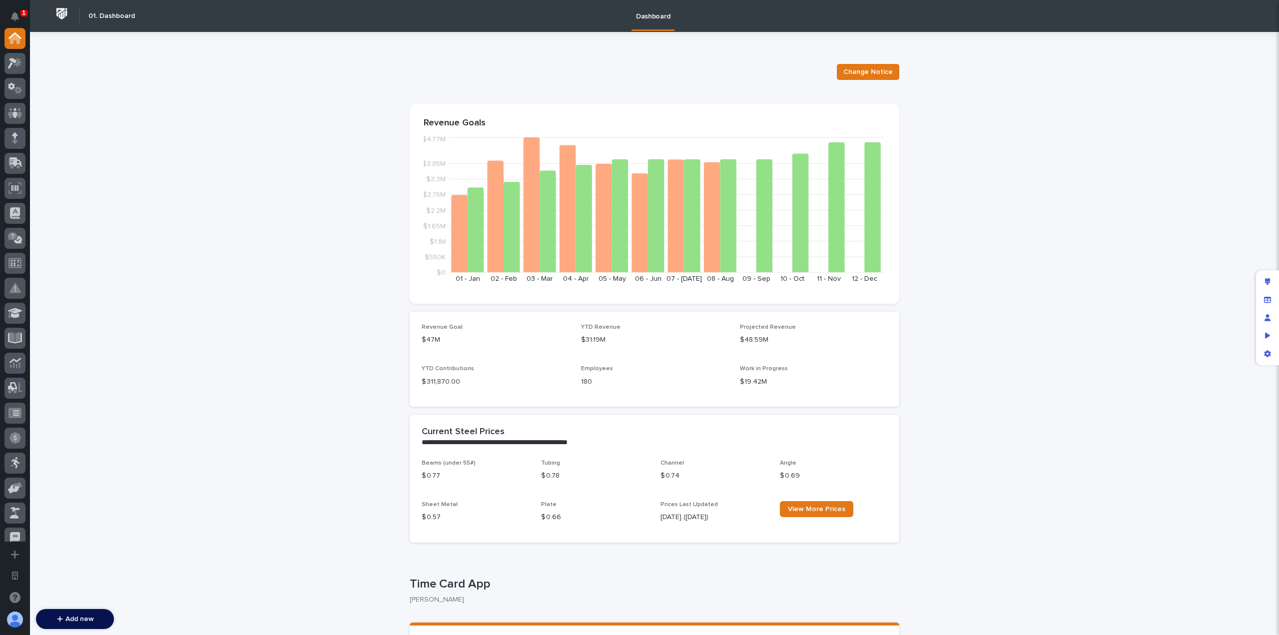
scroll to position [361, 0]
click at [22, 337] on link at bounding box center [14, 327] width 21 height 21
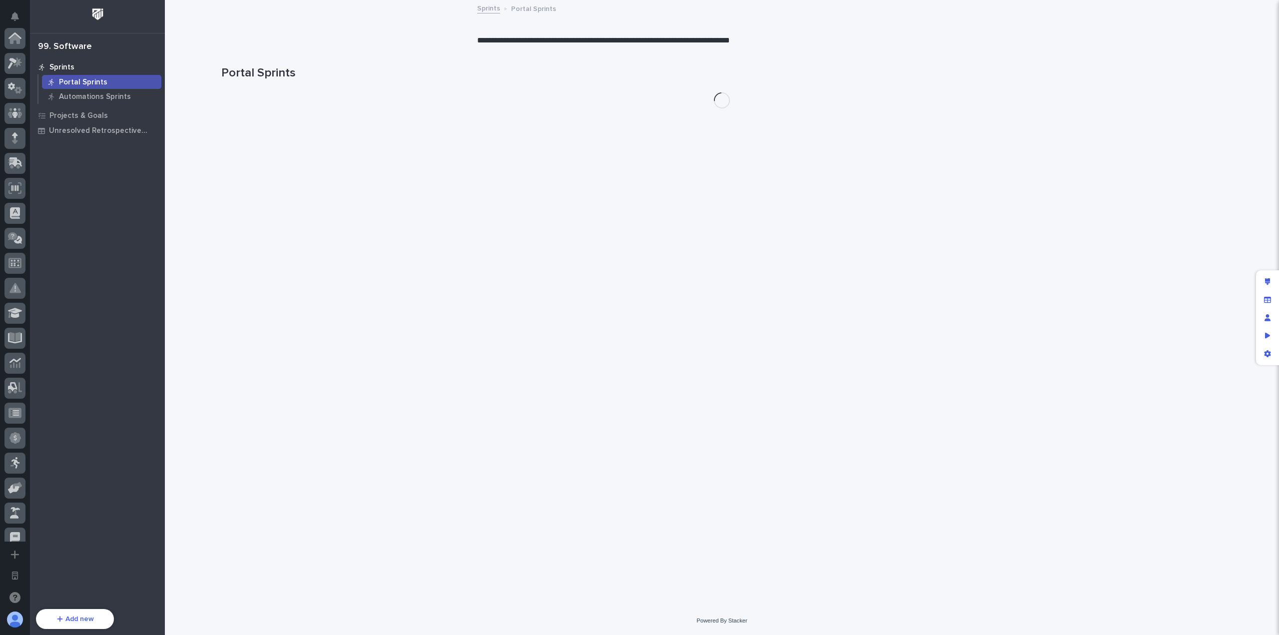
scroll to position [361, 0]
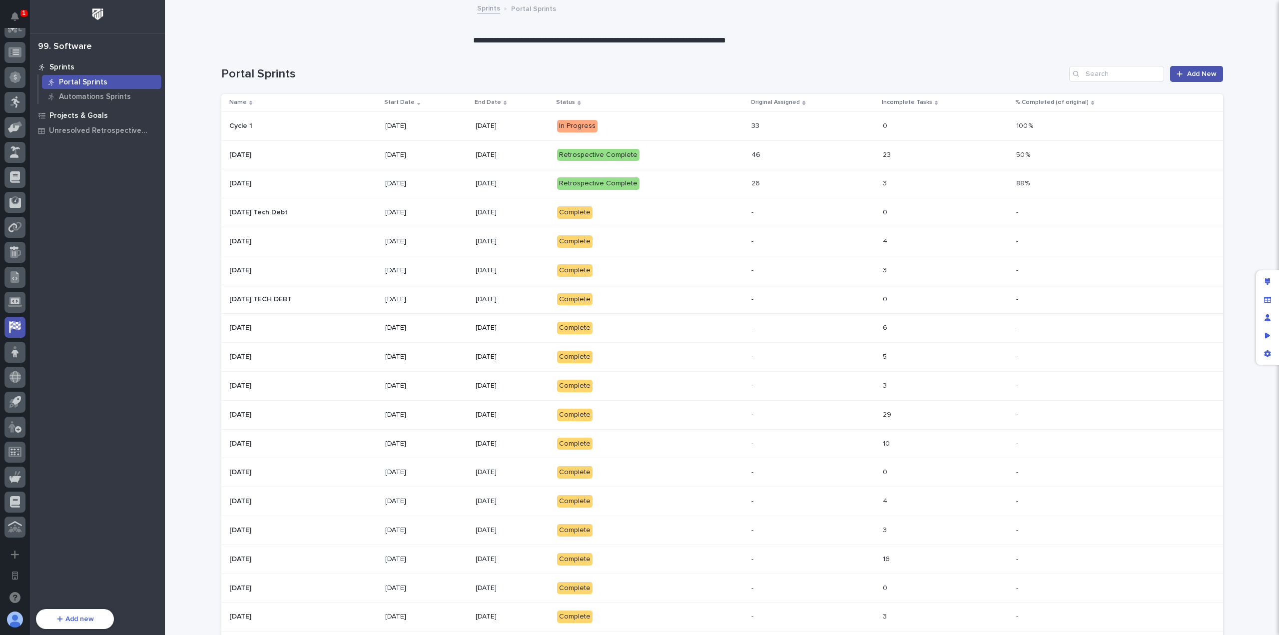
click at [90, 115] on p "Projects & Goals" at bounding box center [78, 115] width 58 height 9
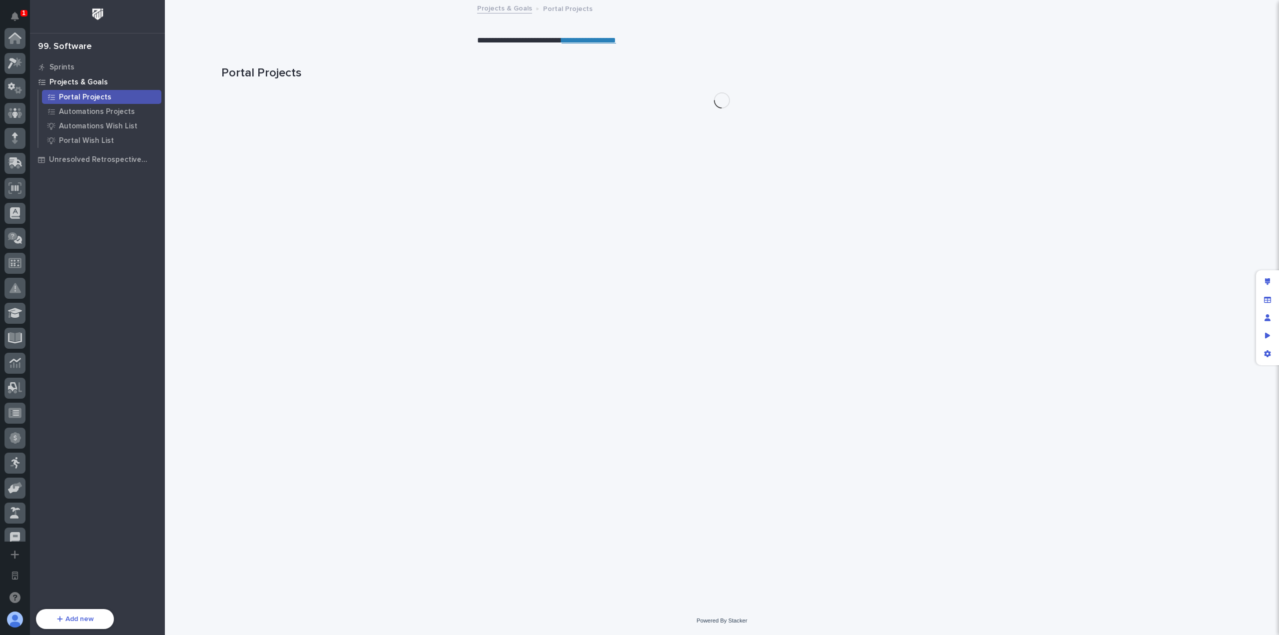
scroll to position [361, 0]
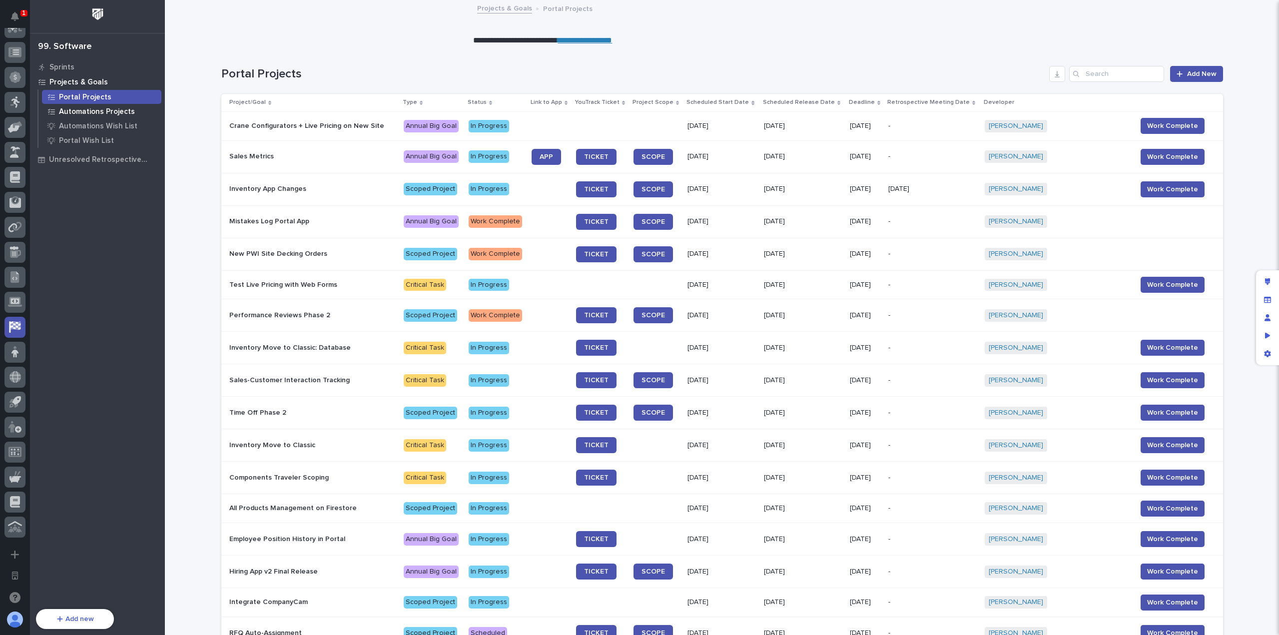
click at [105, 112] on p "Automations Projects" at bounding box center [97, 111] width 76 height 9
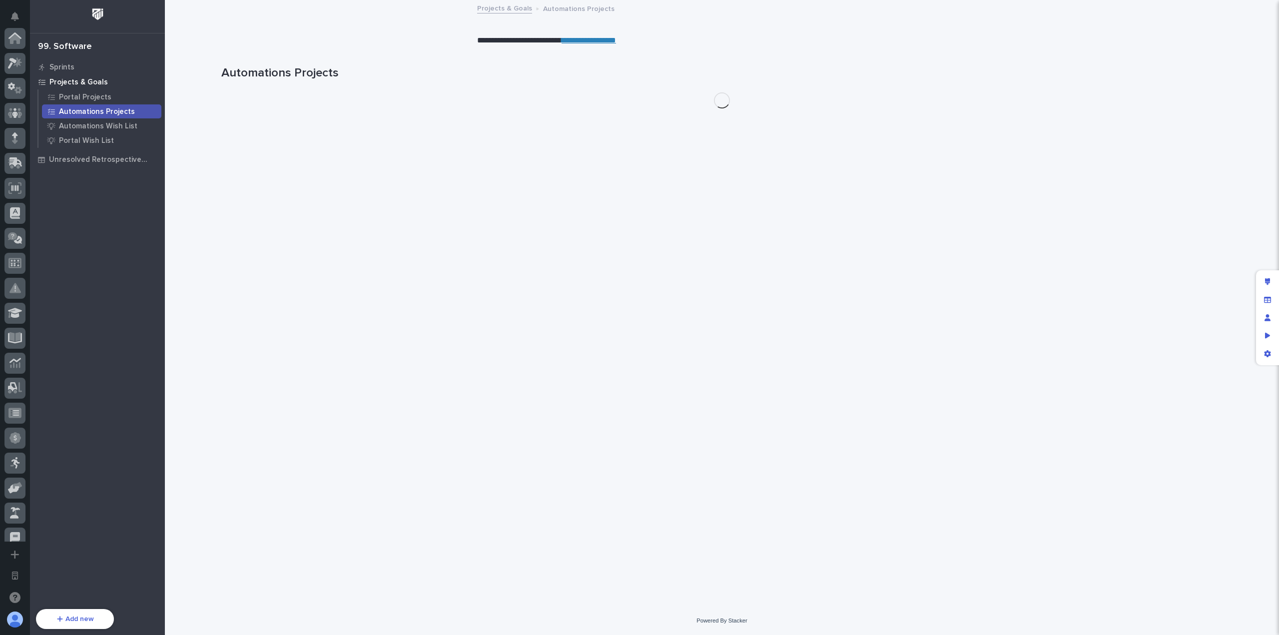
scroll to position [361, 0]
click at [105, 124] on p "Automations Wish List" at bounding box center [98, 126] width 78 height 9
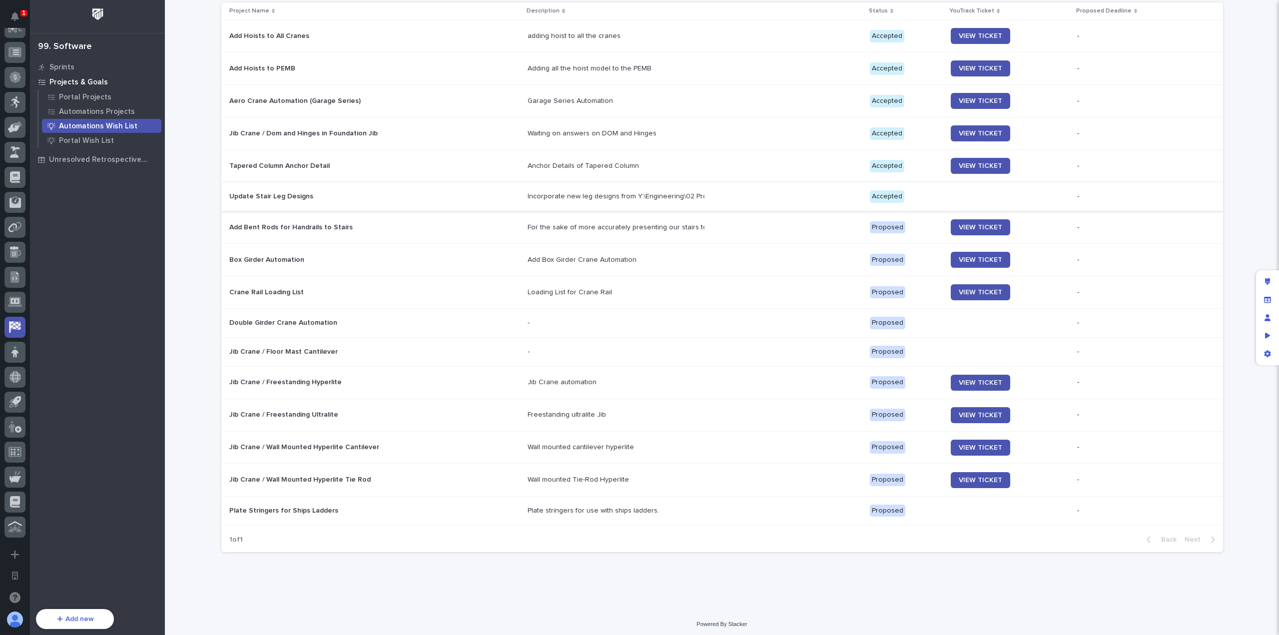
scroll to position [149, 0]
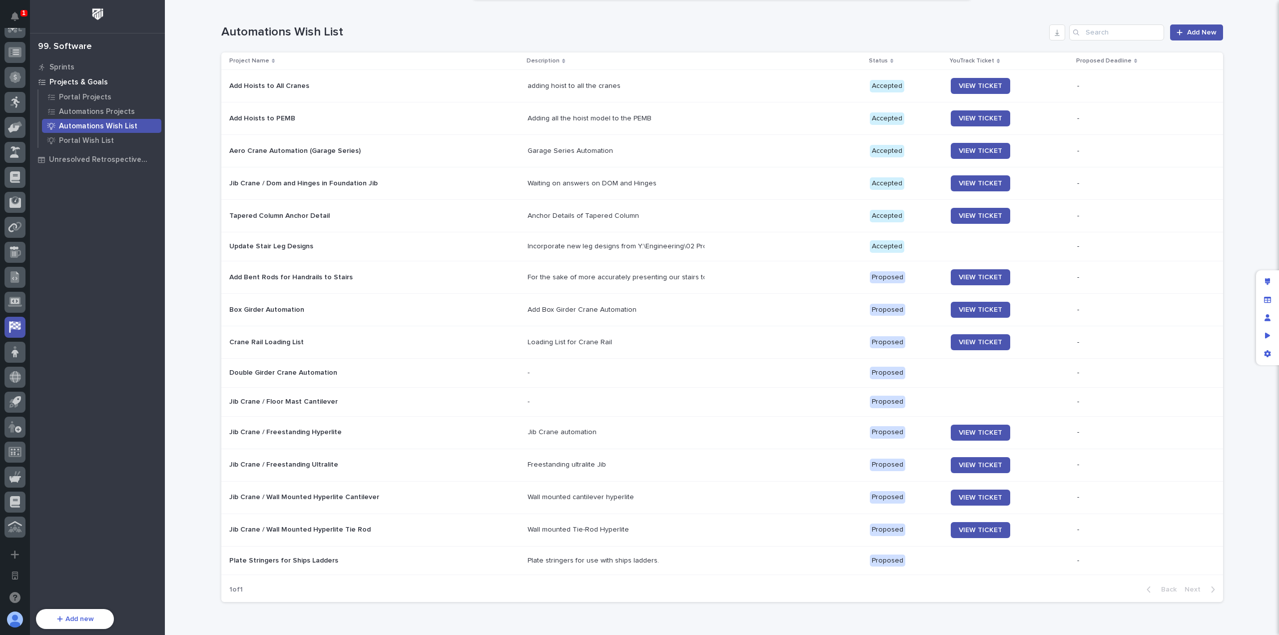
click at [204, 306] on div "Loading... Saving… Loading... Saving… 16 Wish List Items Status Proposed Accept…" at bounding box center [722, 256] width 1115 height 809
